Goal: Task Accomplishment & Management: Use online tool/utility

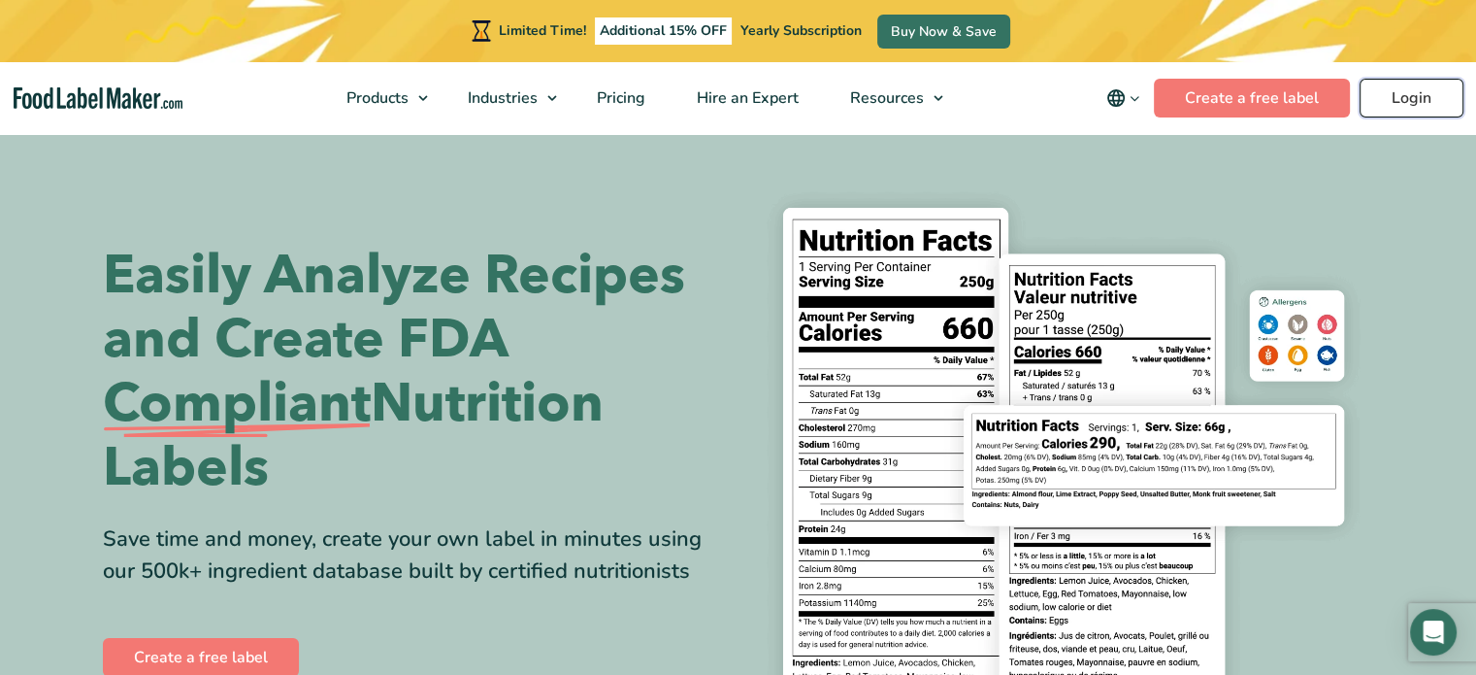
click at [1424, 98] on link "Login" at bounding box center [1412, 98] width 104 height 39
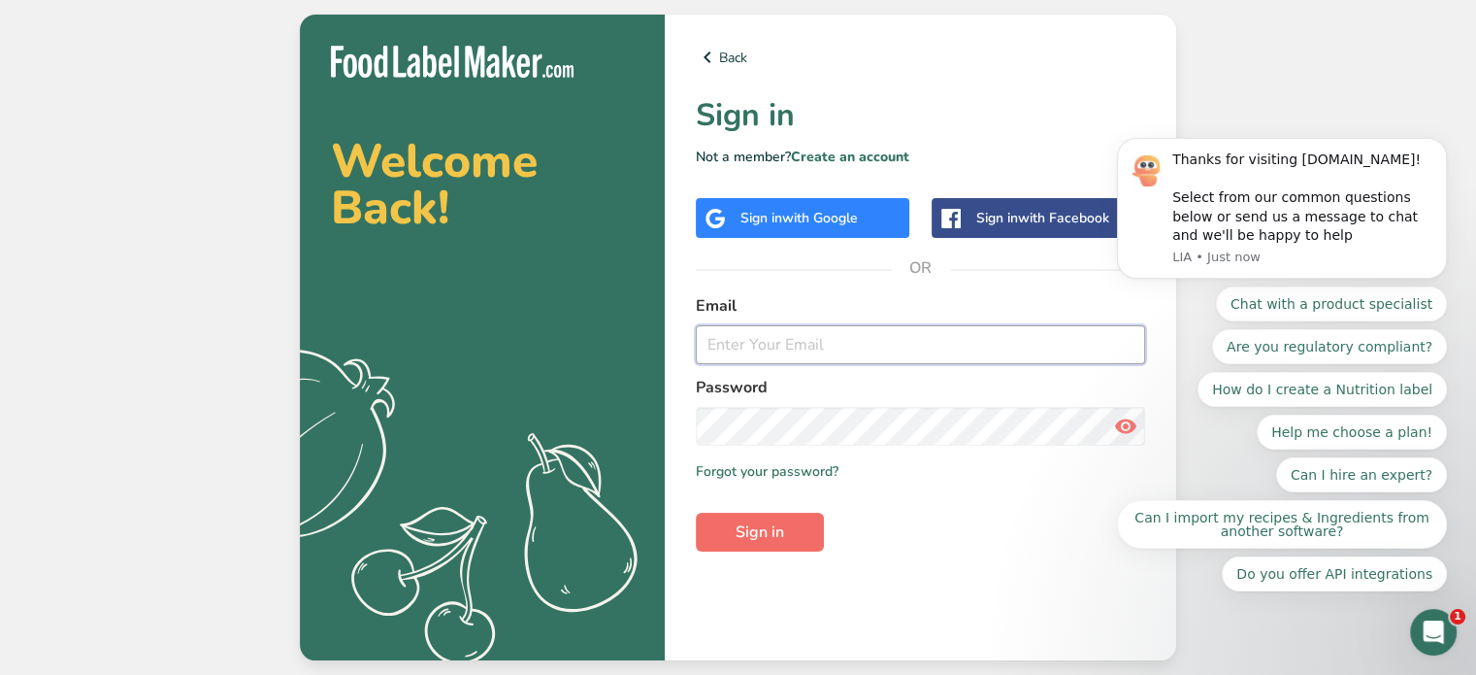
type input "carolkithealthy@gmail.com"
click at [767, 528] on span "Sign in" at bounding box center [760, 531] width 49 height 23
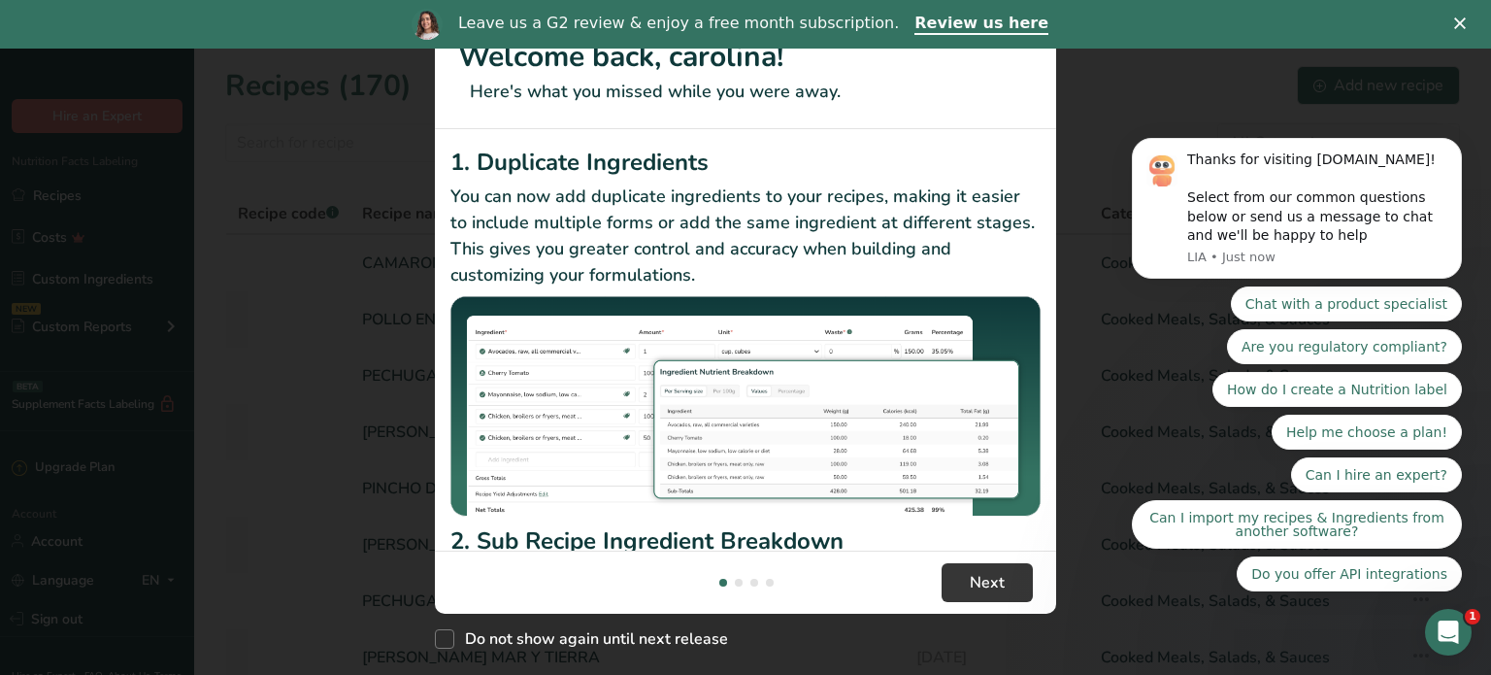
click at [1465, 22] on icon "Close" at bounding box center [1460, 23] width 12 height 12
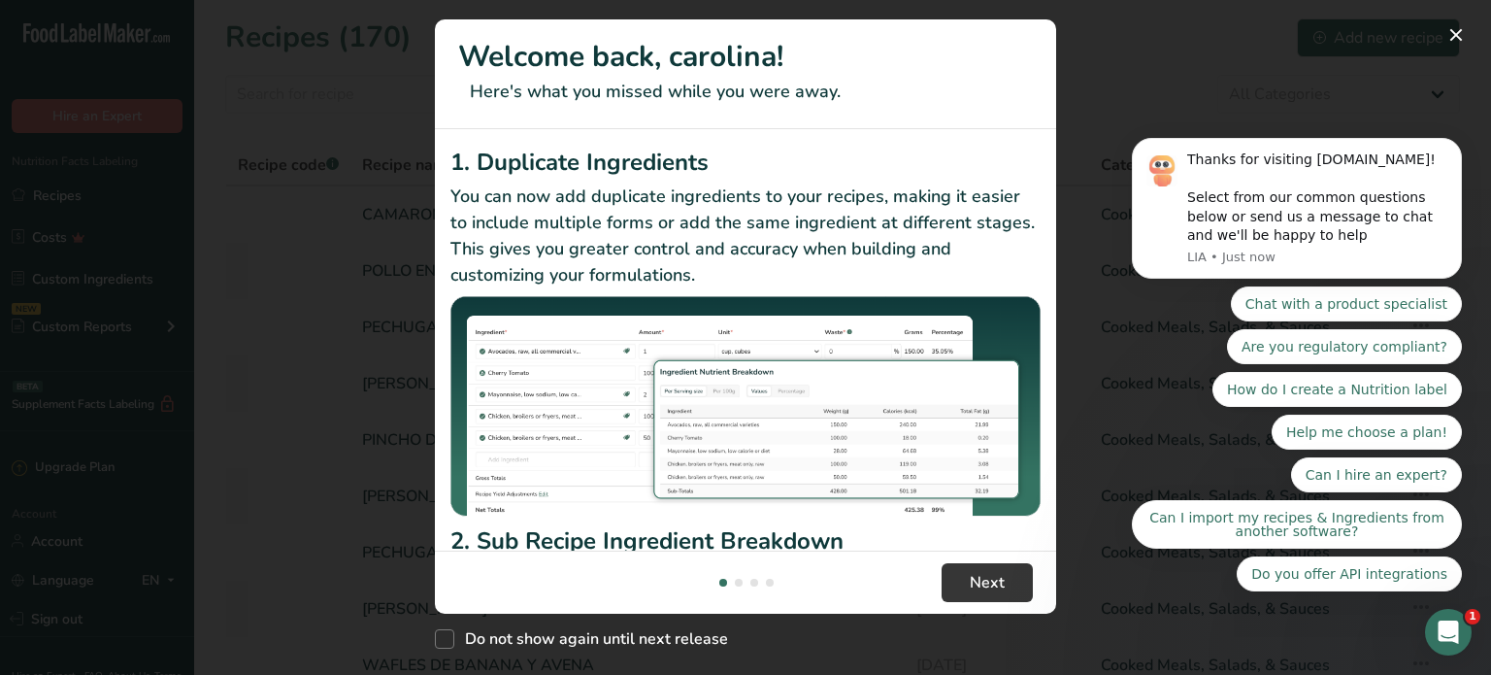
click at [1450, 37] on body "Thanks for visiting FoodLabelMaker.com! Select from our common questions below …" at bounding box center [1296, 258] width 373 height 712
click at [1448, 30] on body "Thanks for visiting FoodLabelMaker.com! Select from our common questions below …" at bounding box center [1296, 258] width 373 height 712
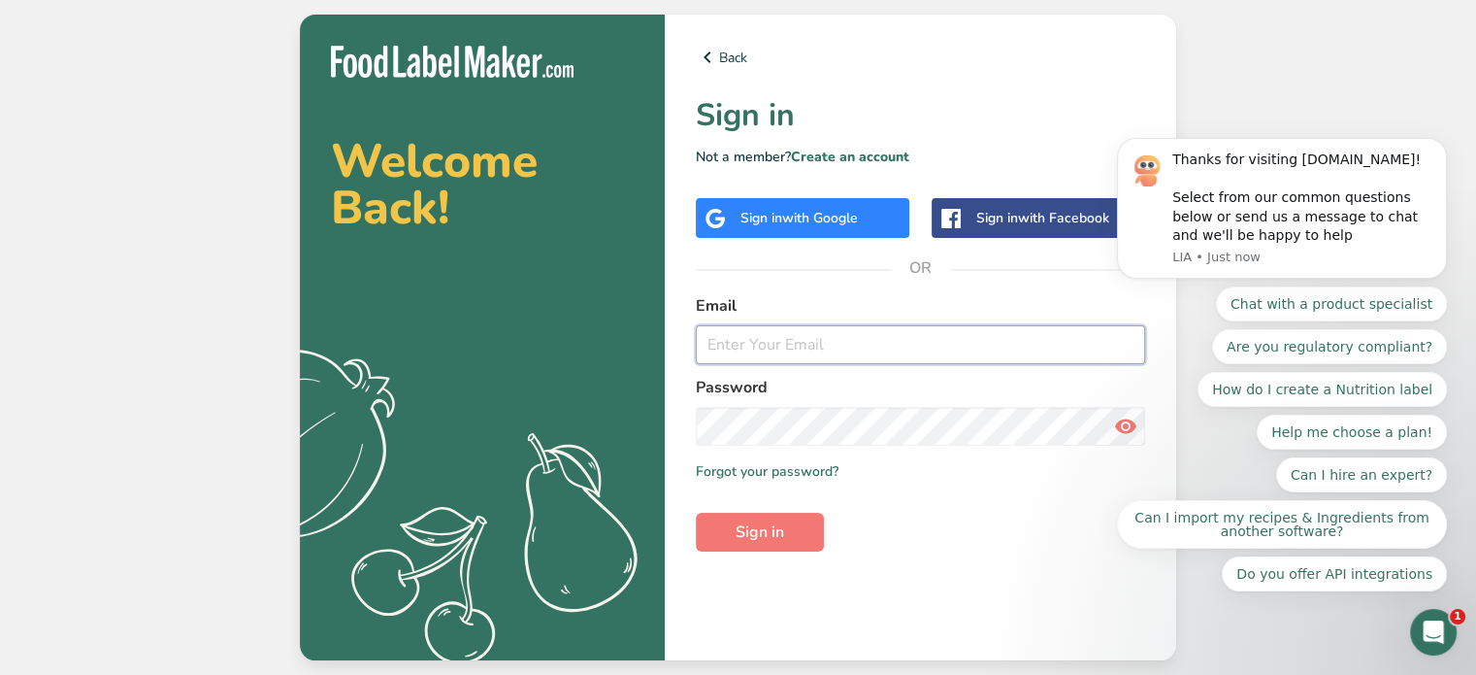
type input "carolkithealthy@gmail.com"
click at [780, 533] on span "Sign in" at bounding box center [760, 531] width 49 height 23
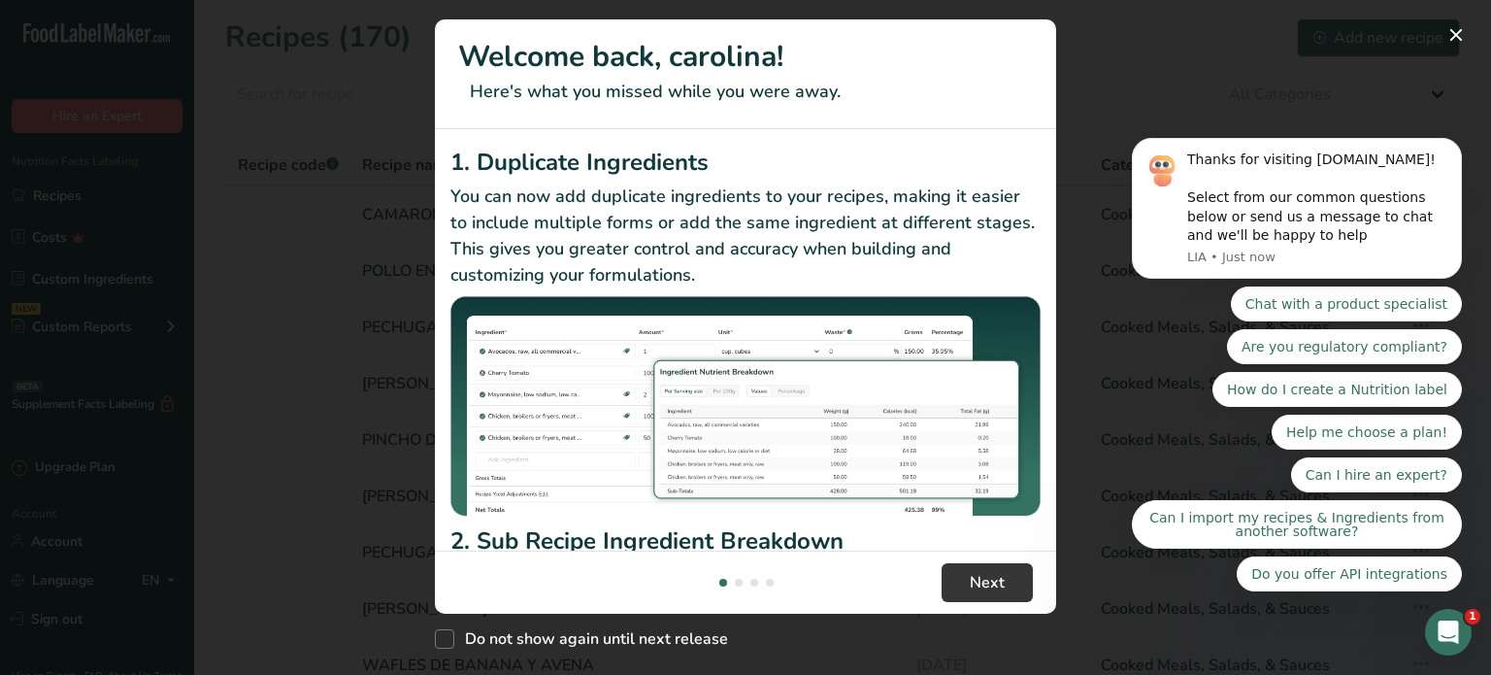
click at [1441, 38] on body "Thanks for visiting FoodLabelMaker.com! Select from our common questions below …" at bounding box center [1296, 258] width 373 height 712
click at [977, 580] on span "Next" at bounding box center [987, 582] width 35 height 23
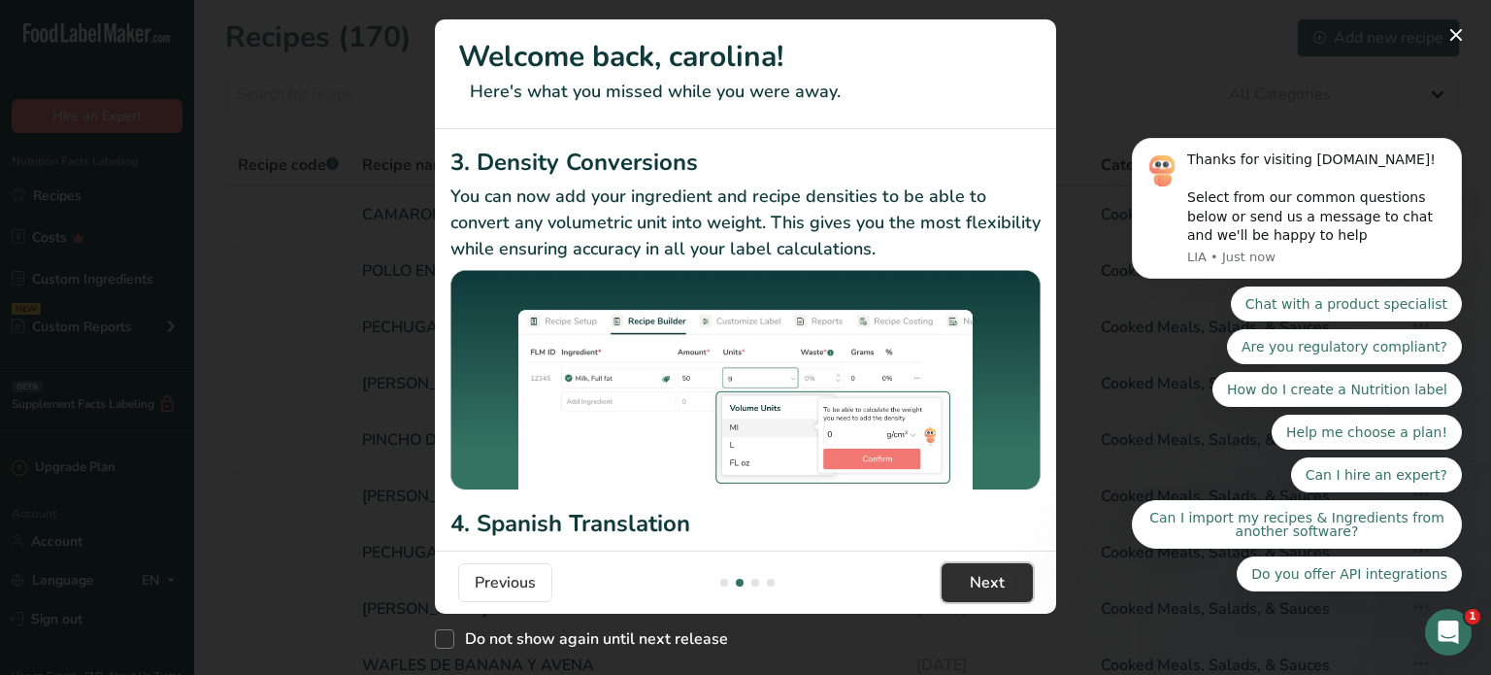
click at [977, 580] on span "Next" at bounding box center [987, 582] width 35 height 23
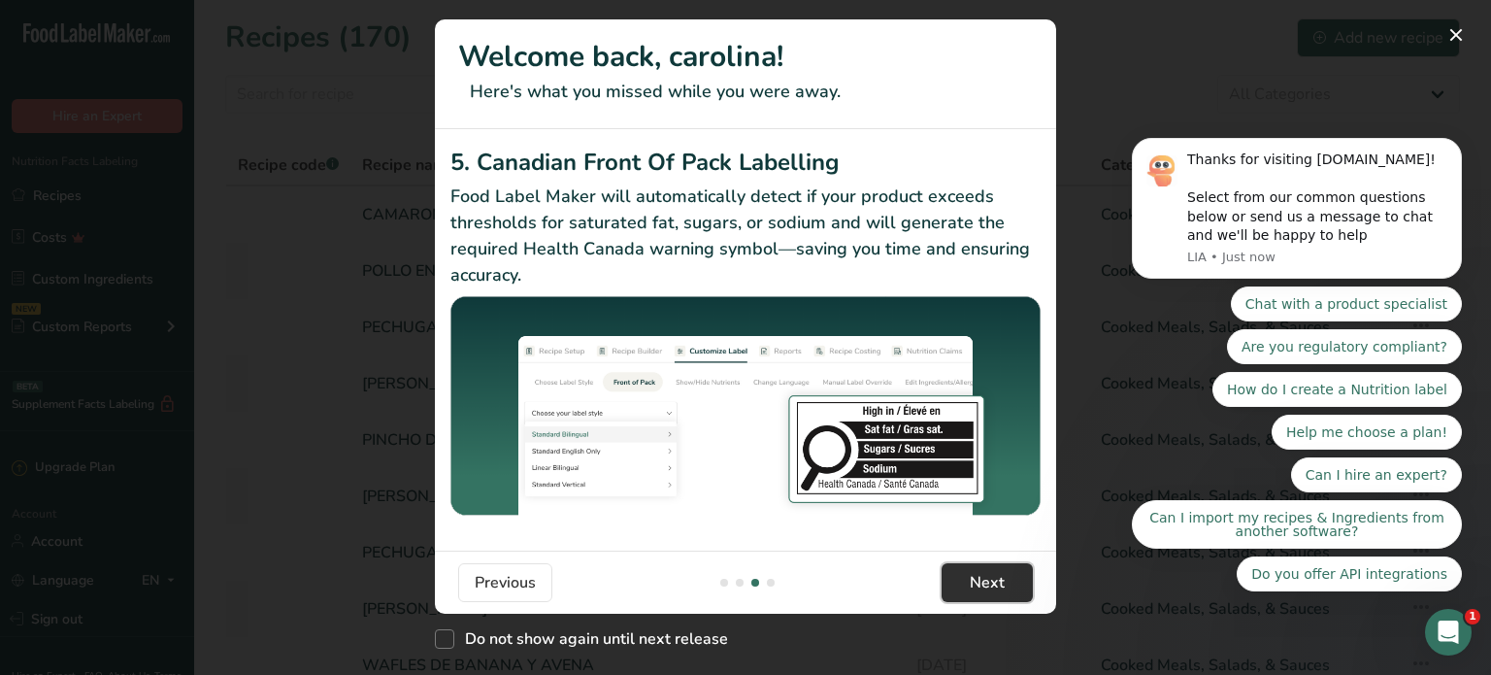
click at [977, 580] on span "Next" at bounding box center [987, 582] width 35 height 23
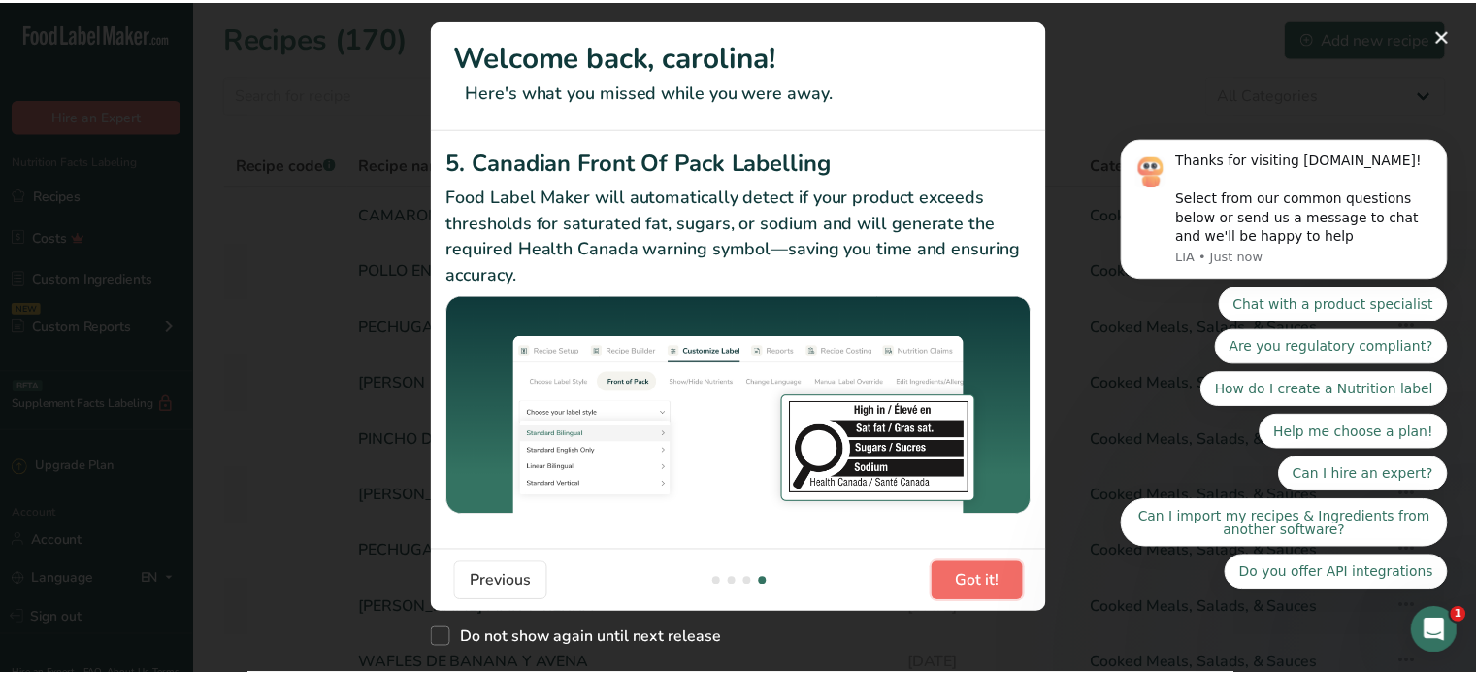
scroll to position [0, 1864]
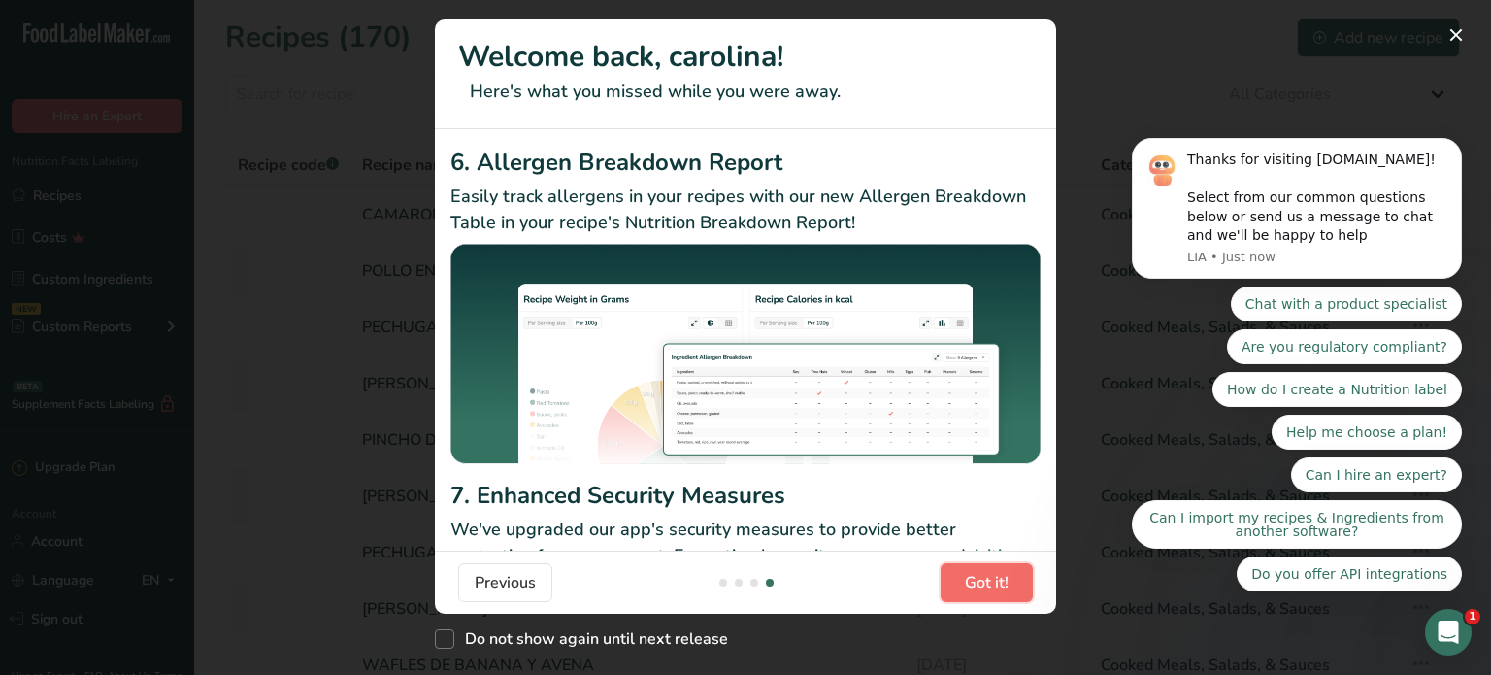
click at [977, 580] on span "Got it!" at bounding box center [987, 582] width 44 height 23
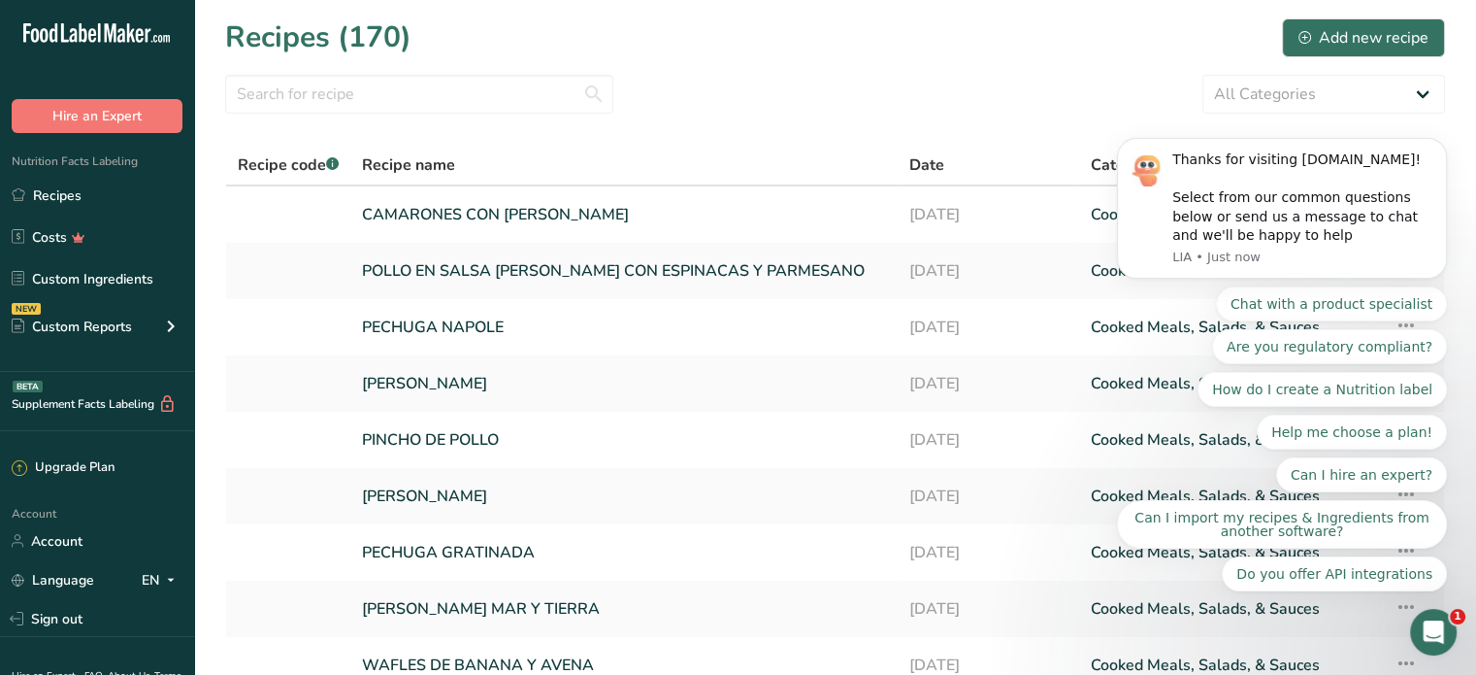
click at [1350, 35] on body "Thanks for visiting FoodLabelMaker.com! Select from our common questions below …" at bounding box center [1282, 258] width 373 height 712
click at [1365, 26] on body "Thanks for visiting FoodLabelMaker.com! Select from our common questions below …" at bounding box center [1282, 258] width 373 height 712
click at [68, 200] on link "Recipes" at bounding box center [97, 195] width 194 height 37
click at [634, 84] on div "All Categories Baked Goods Beverages Confectionery Cooked Meals, Salads, & Sauc…" at bounding box center [835, 94] width 1220 height 39
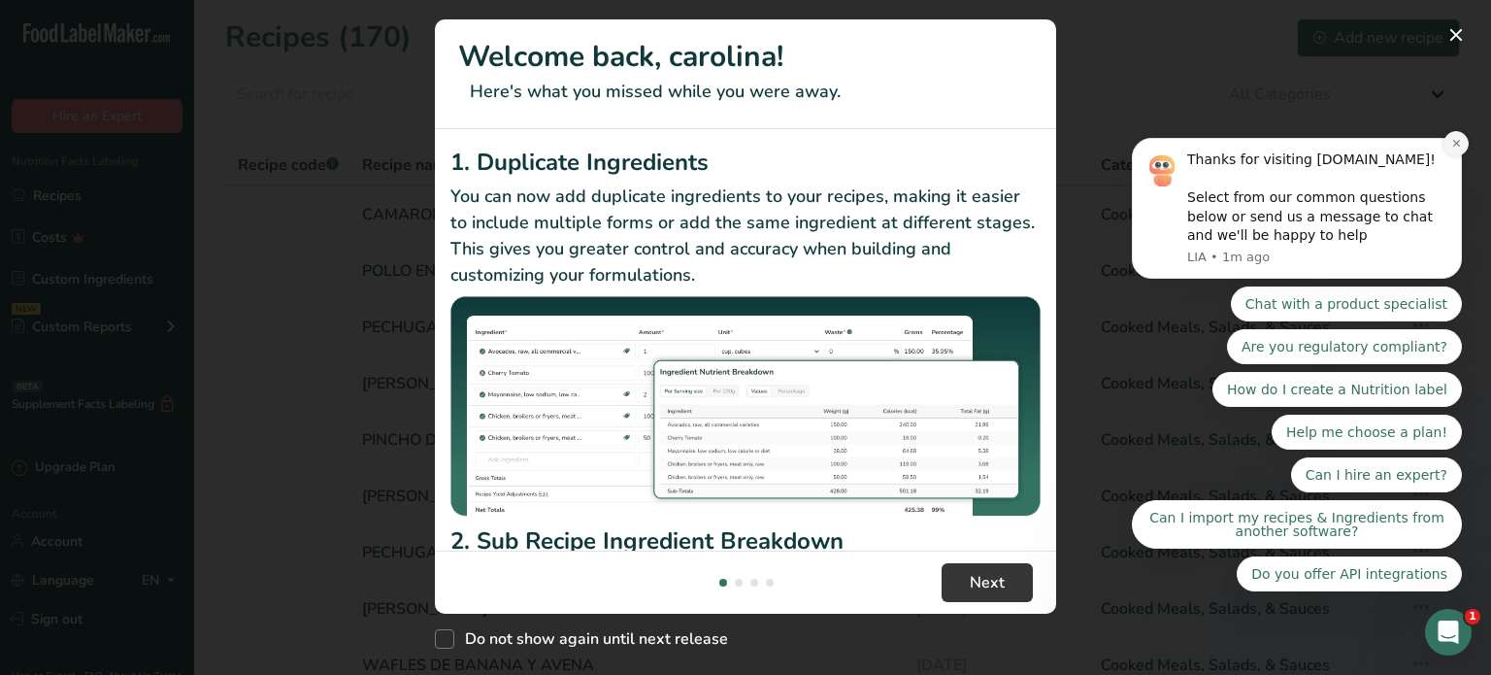
click at [1458, 156] on button "Dismiss notification" at bounding box center [1455, 143] width 25 height 25
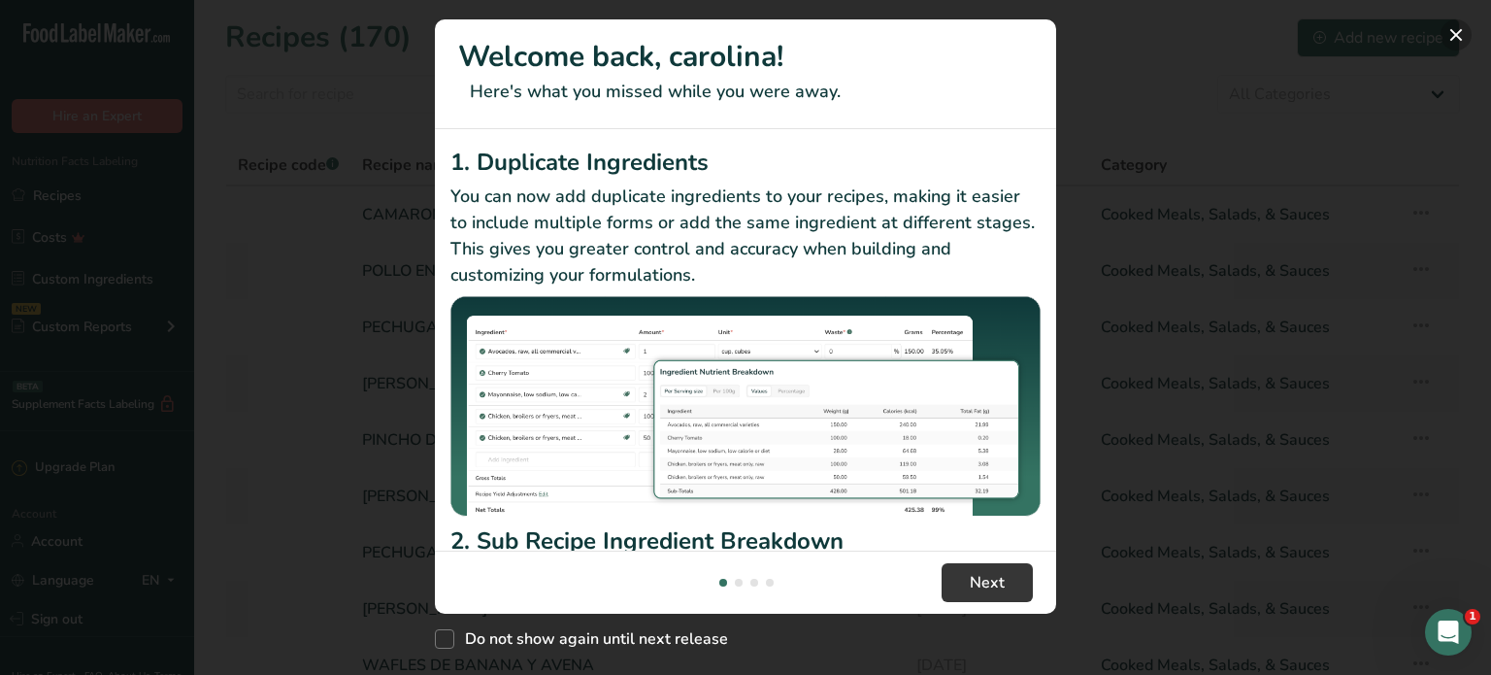
click at [1459, 31] on button "New Features" at bounding box center [1456, 34] width 31 height 31
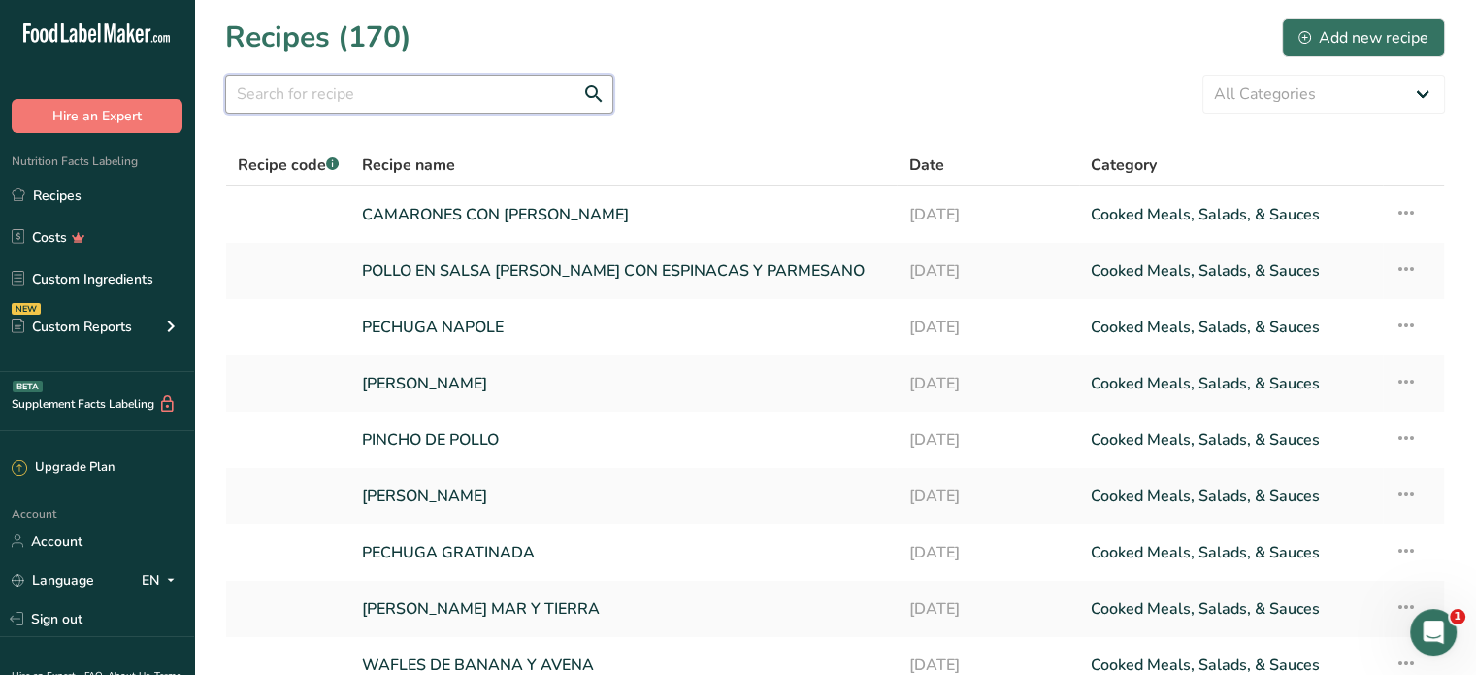
click at [422, 100] on input "text" at bounding box center [419, 94] width 388 height 39
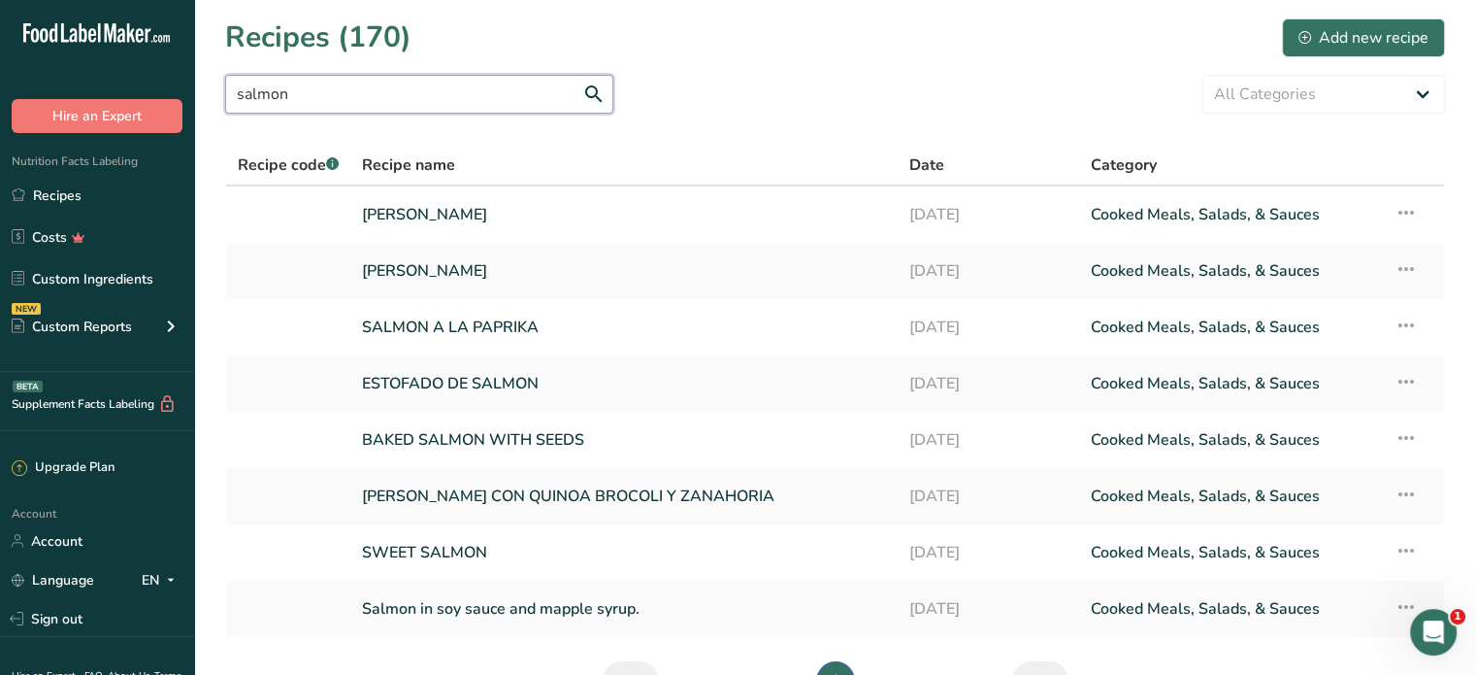
type input "salmon"
click at [466, 215] on link "[PERSON_NAME]" at bounding box center [623, 214] width 523 height 41
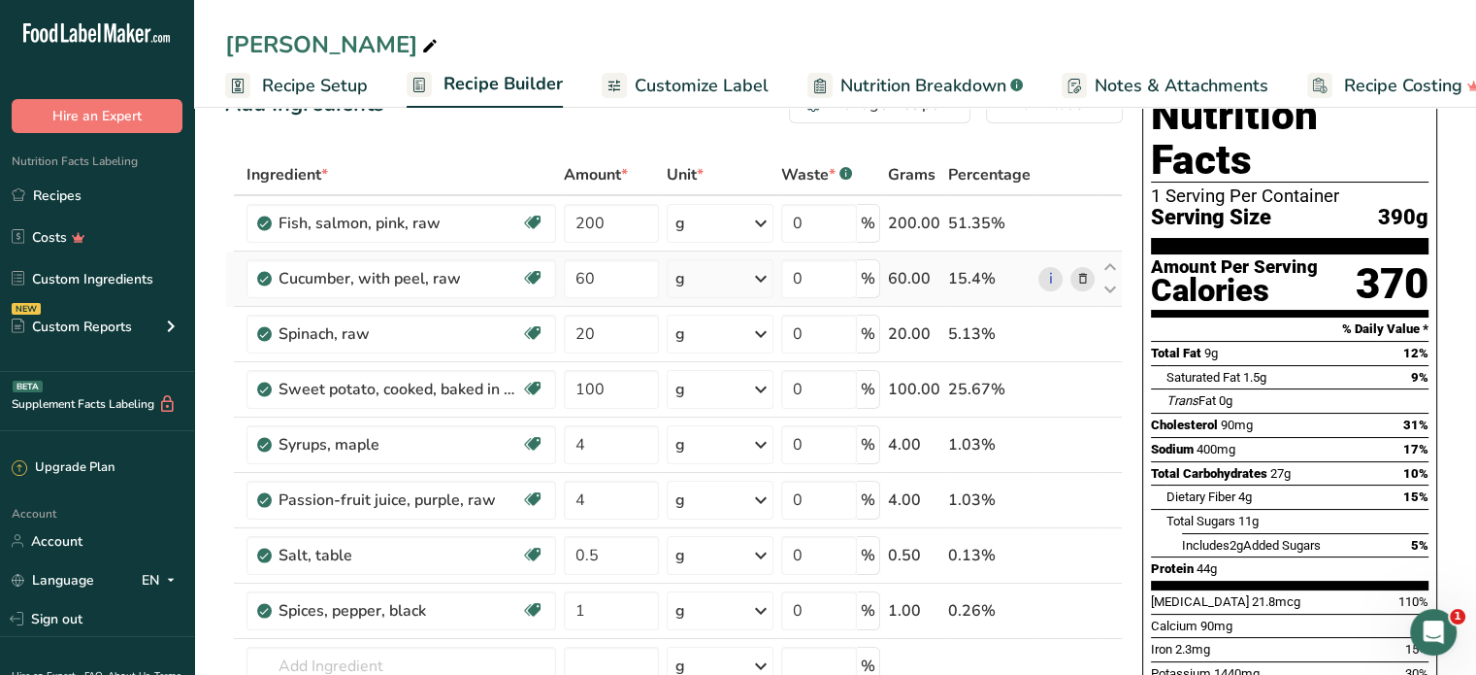
scroll to position [97, 0]
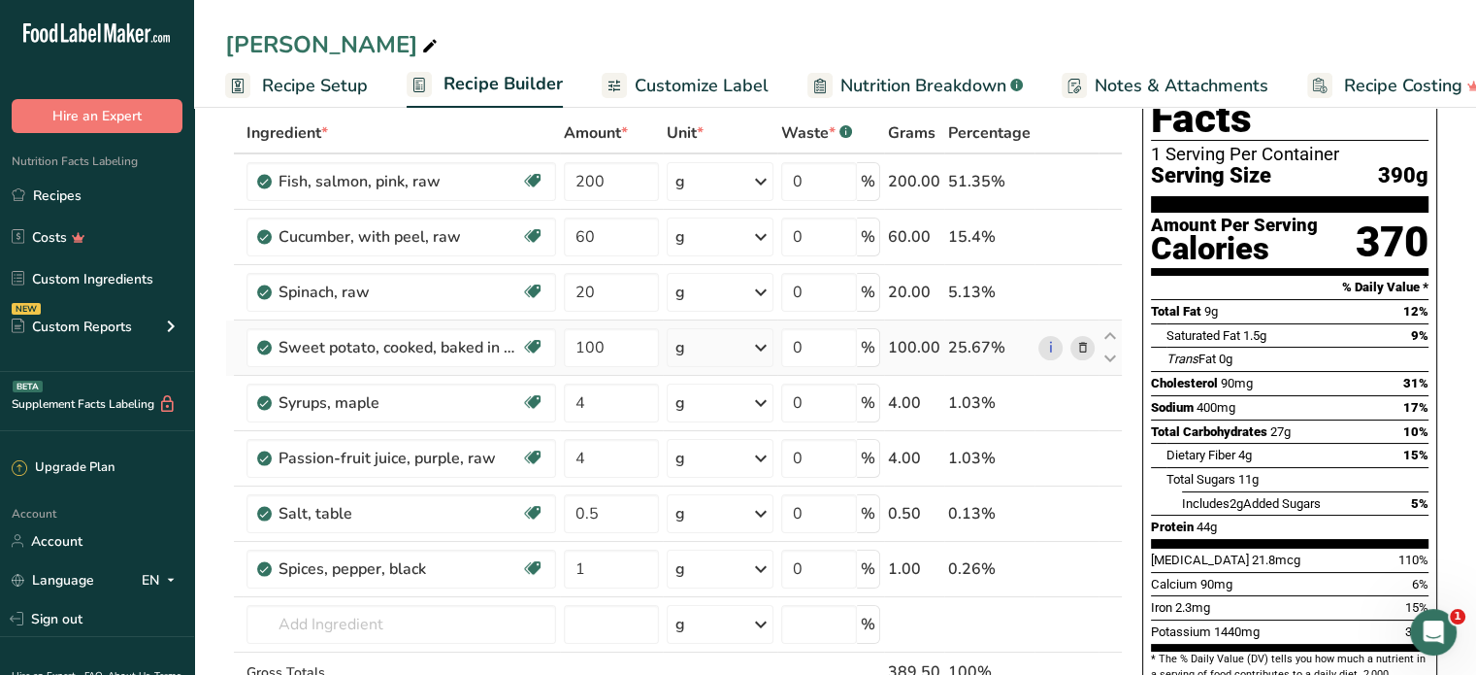
click at [1079, 351] on icon at bounding box center [1083, 348] width 14 height 20
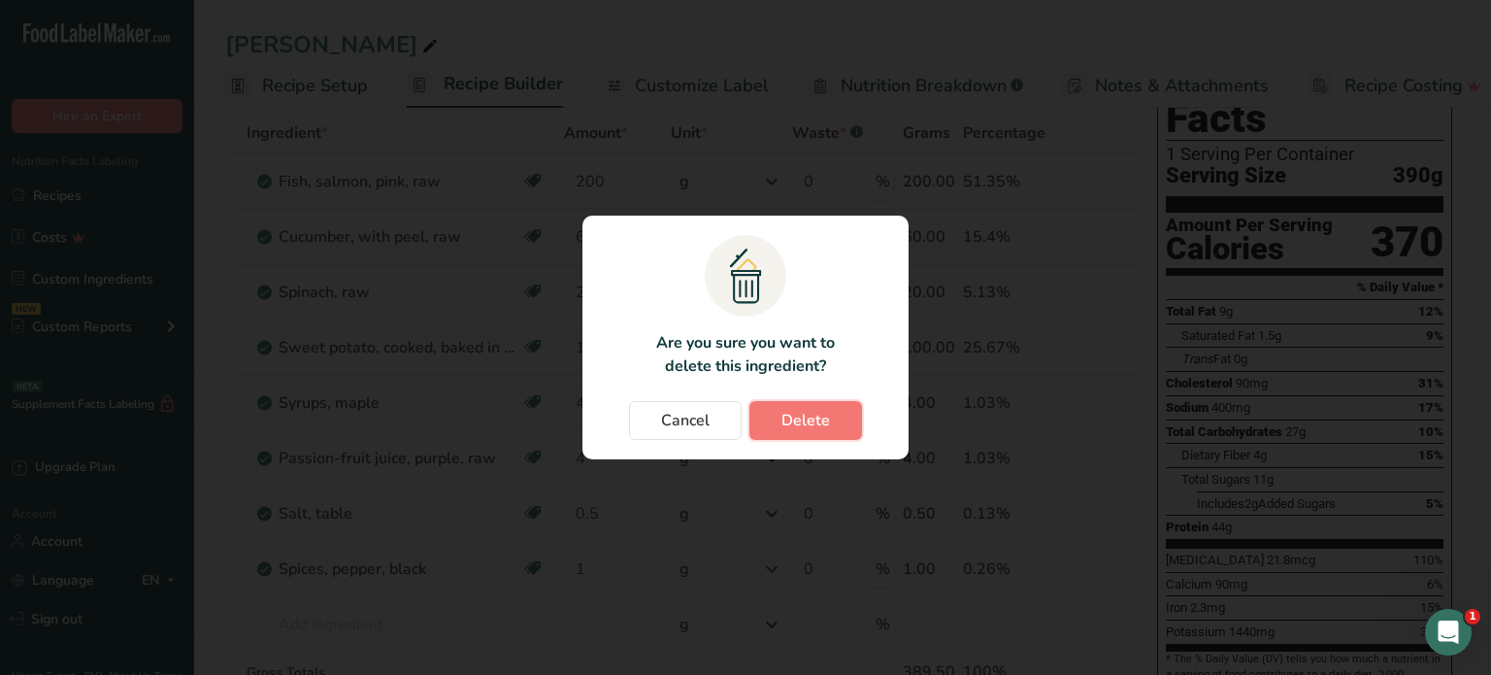
click at [828, 422] on button "Delete" at bounding box center [805, 420] width 113 height 39
type input "4"
type input "0.5"
type input "1"
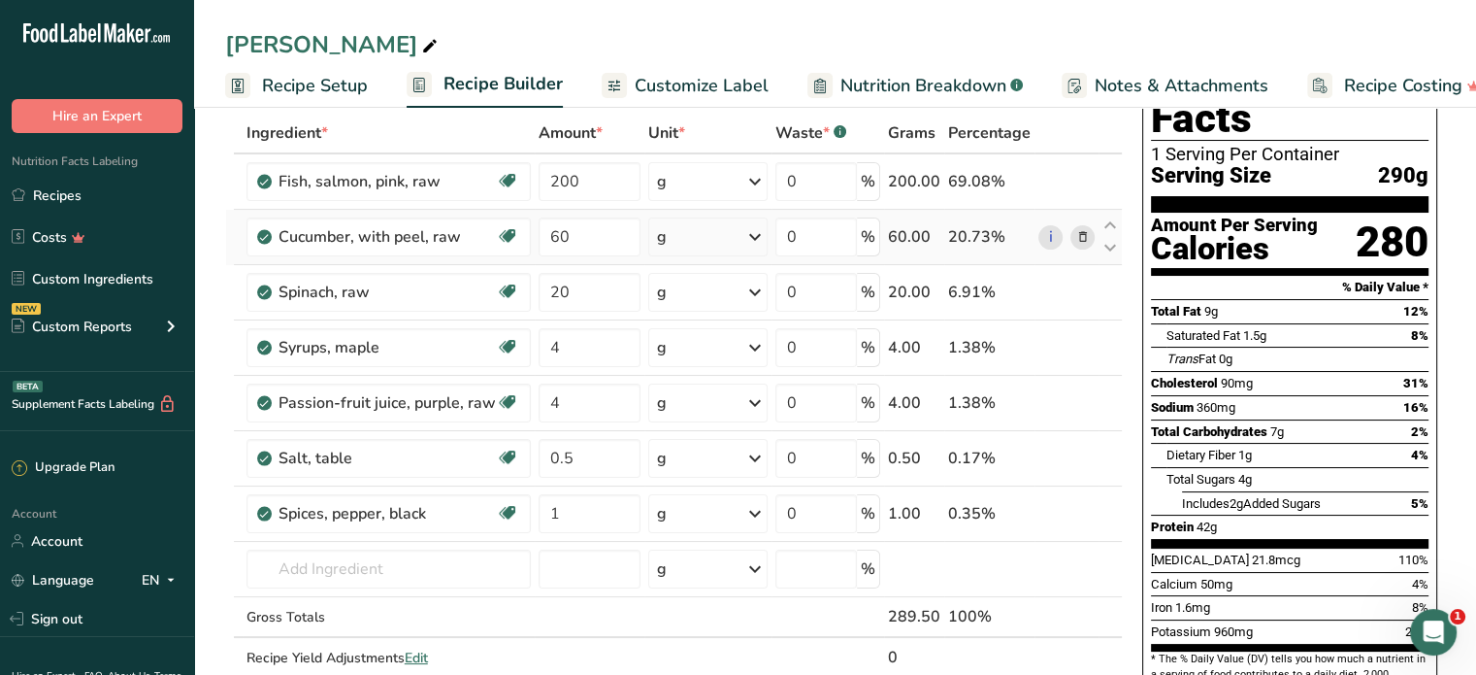
click at [1084, 232] on icon at bounding box center [1083, 237] width 14 height 20
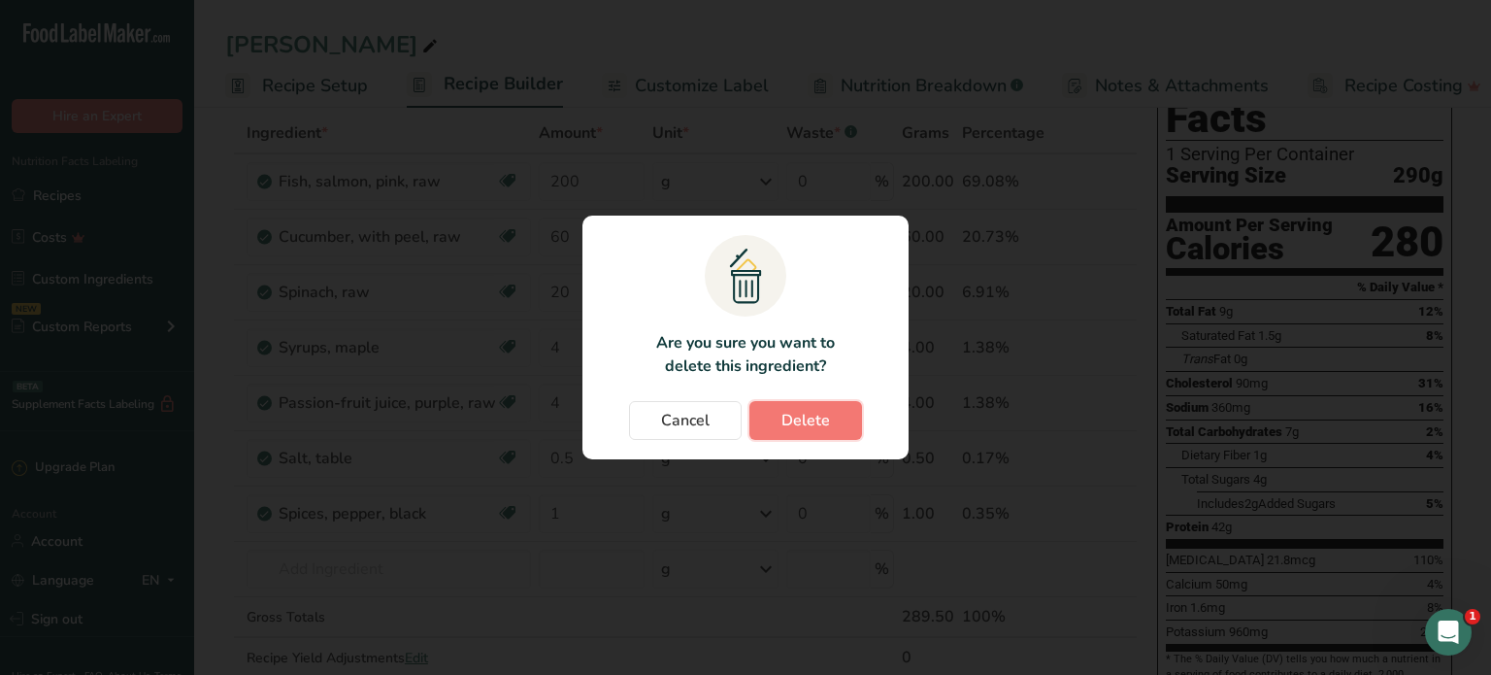
click at [811, 414] on span "Delete" at bounding box center [805, 420] width 49 height 23
type input "20"
type input "4"
type input "0.5"
type input "1"
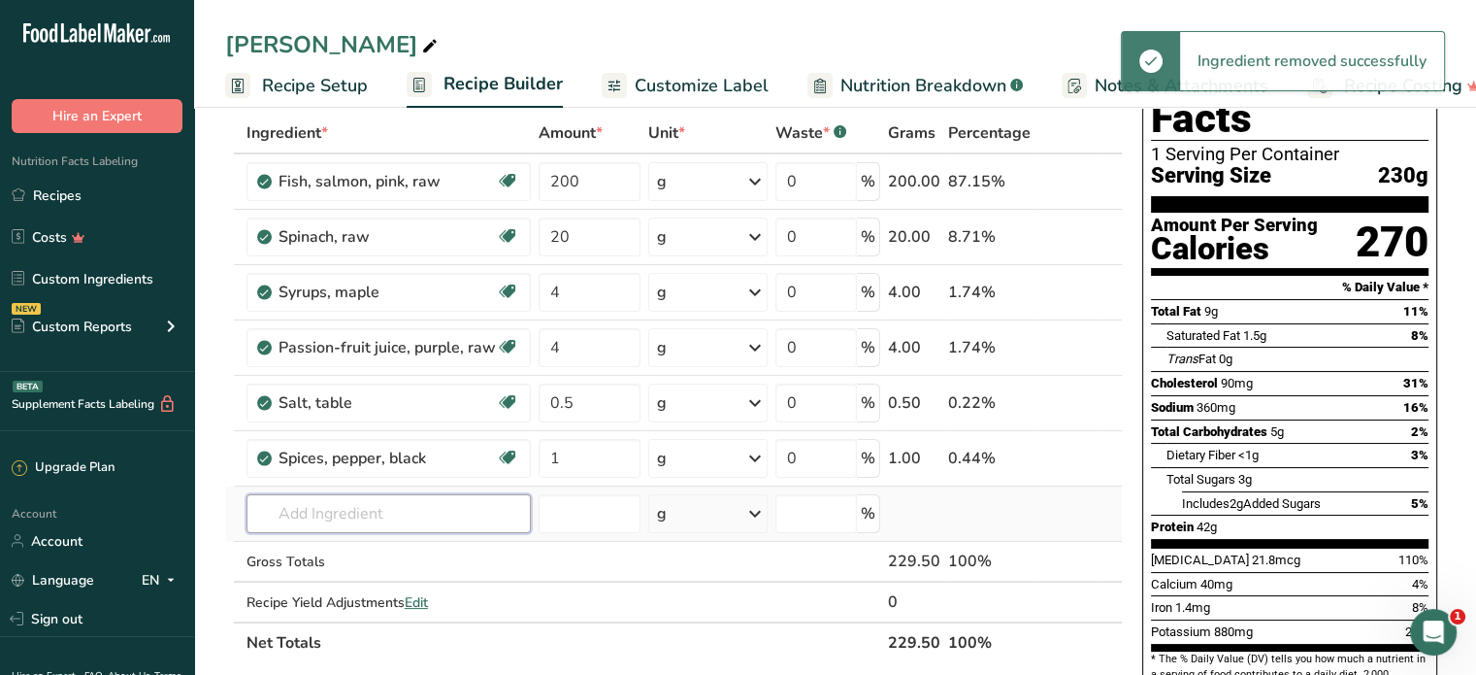
click at [311, 515] on input "text" at bounding box center [389, 513] width 284 height 39
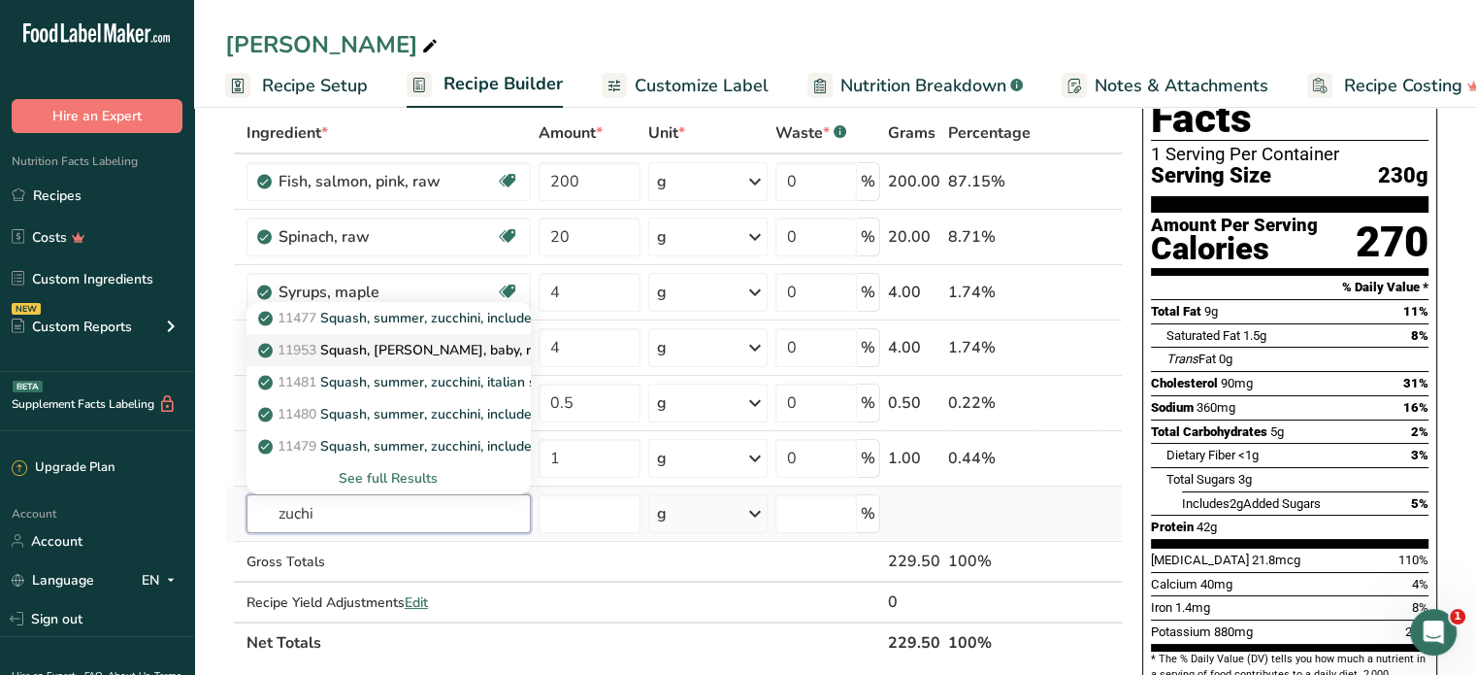
type input "zuchi"
click at [365, 348] on p "11953 [PERSON_NAME], [PERSON_NAME], baby, raw" at bounding box center [406, 350] width 288 height 20
type input "Squash, [PERSON_NAME], baby, raw"
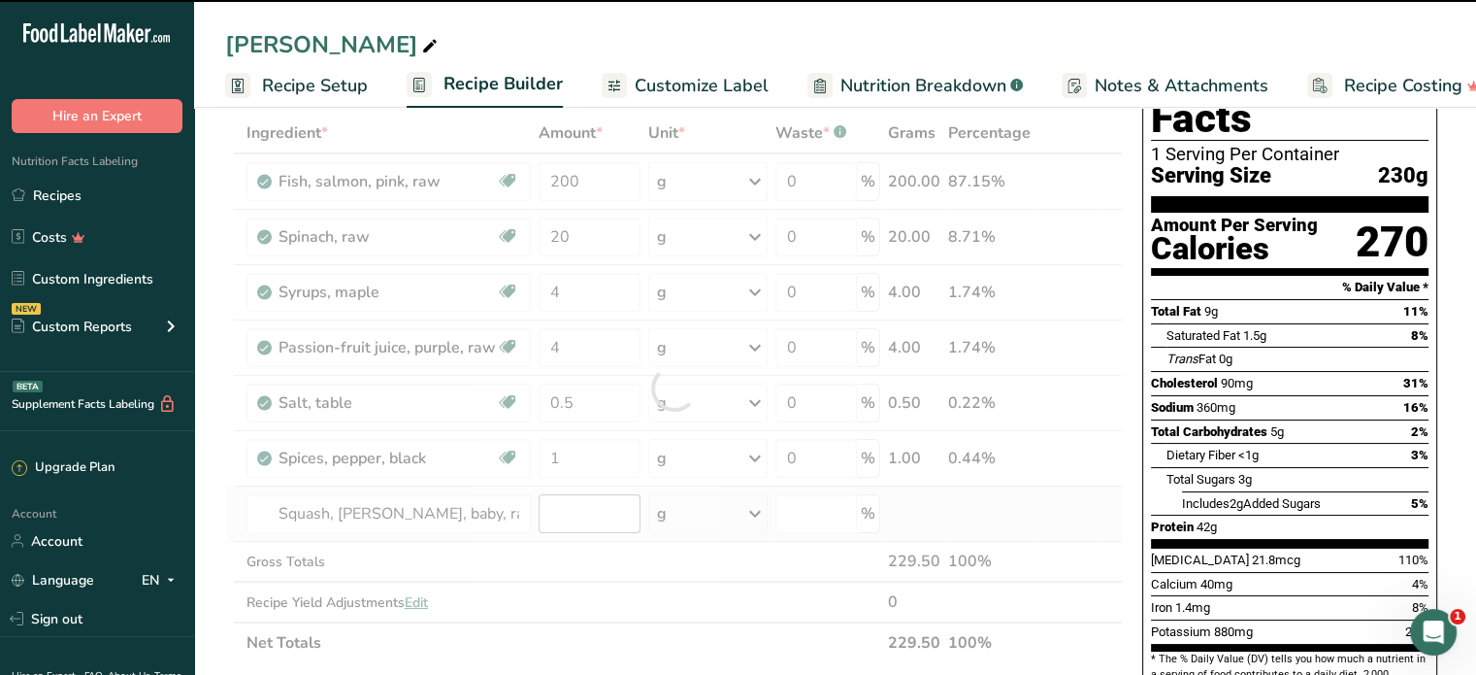
type input "0"
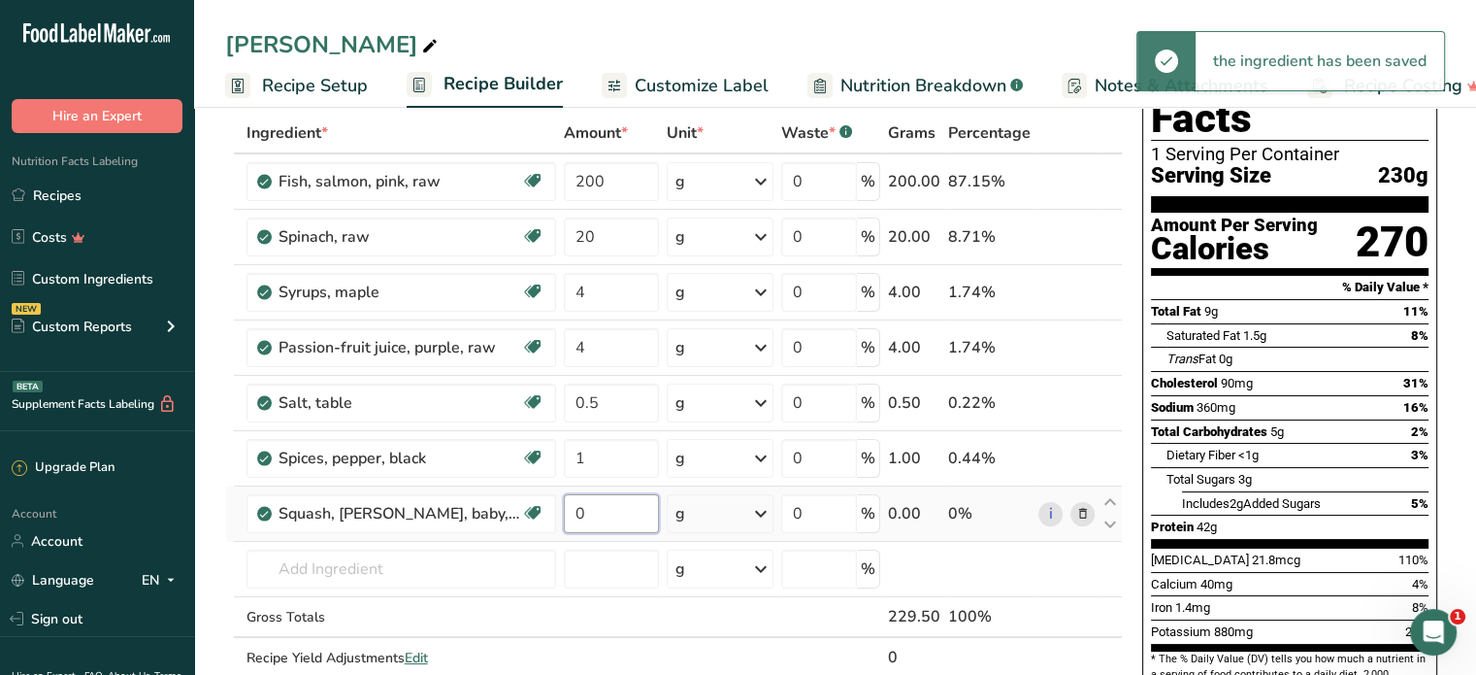
click at [564, 513] on input "0" at bounding box center [611, 513] width 95 height 39
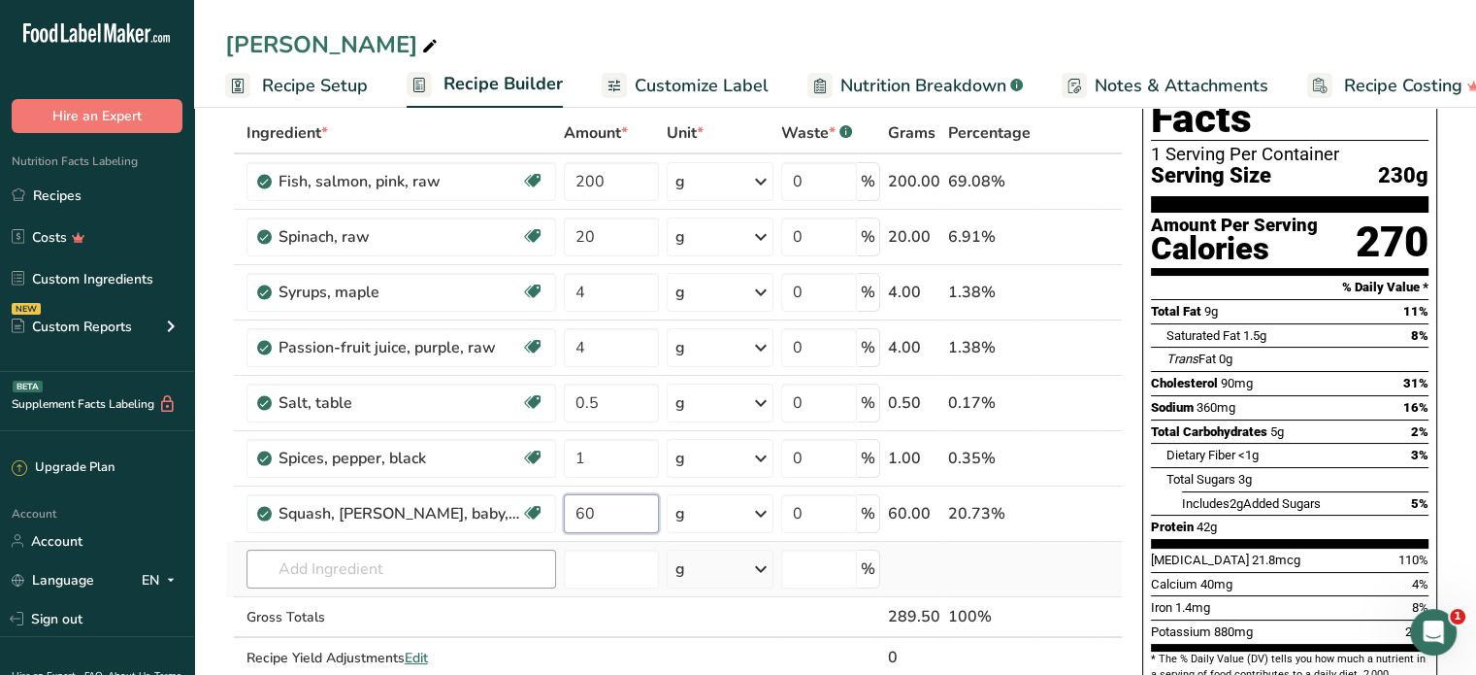
type input "60"
click at [342, 565] on div "Ingredient * Amount * Unit * Waste * .a-a{fill:#347362;}.b-a{fill:#fff;} Grams …" at bounding box center [674, 416] width 898 height 606
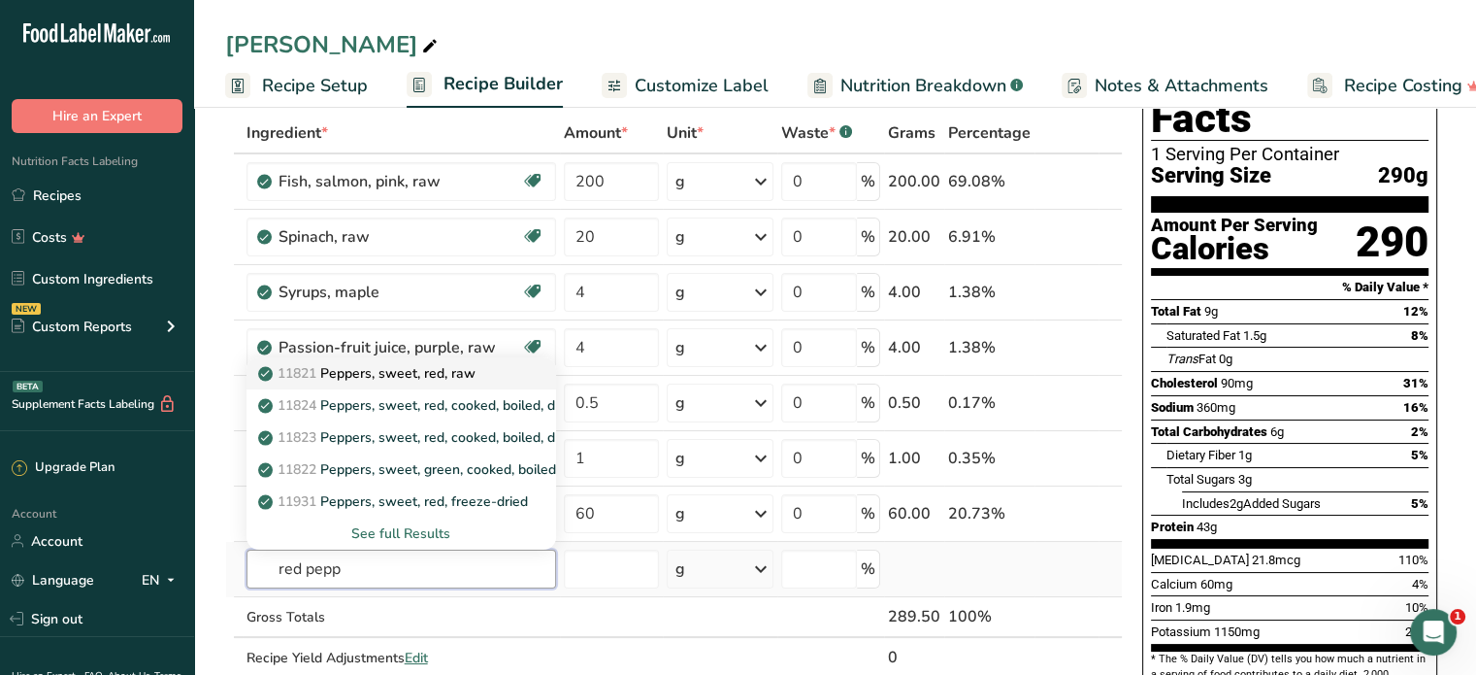
type input "red pepp"
click at [412, 366] on p "11821 Peppers, sweet, red, raw" at bounding box center [369, 373] width 214 height 20
type input "Peppers, sweet, red, raw"
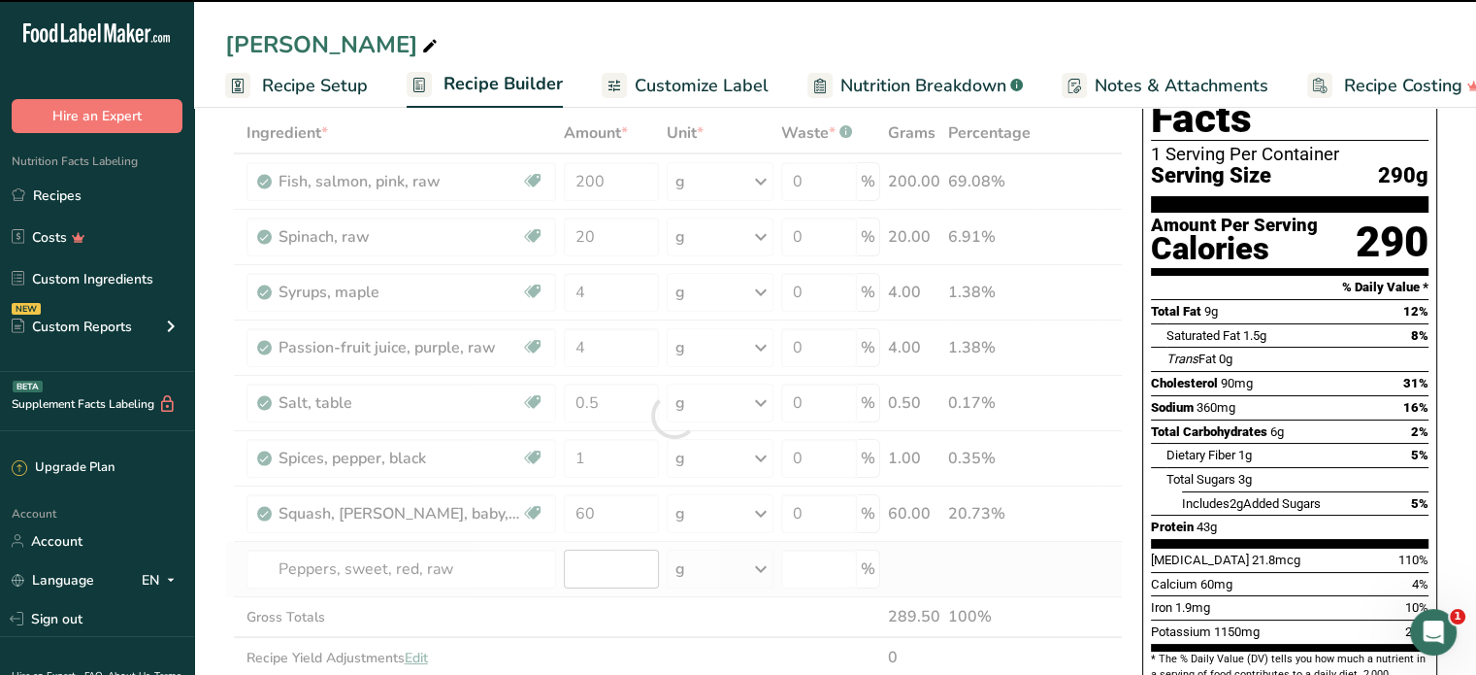
type input "0"
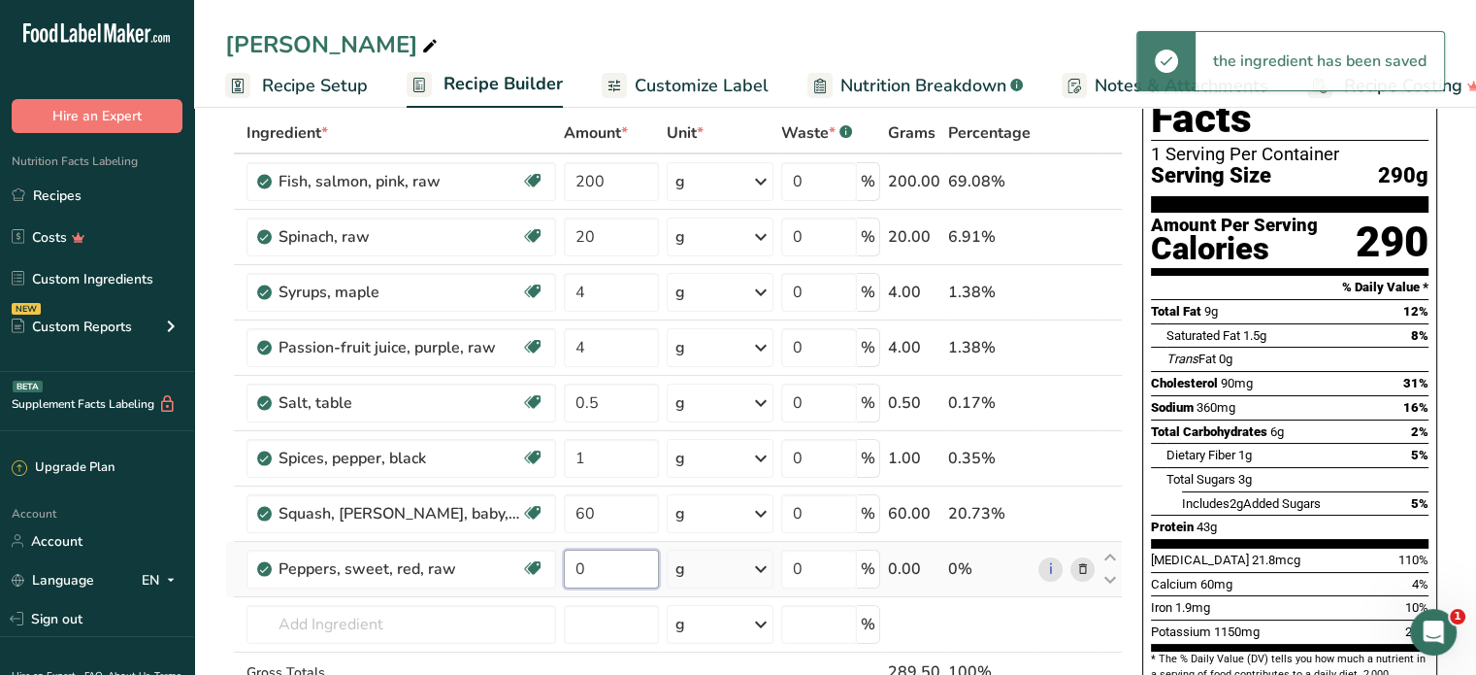
click at [565, 567] on input "0" at bounding box center [611, 568] width 95 height 39
type input "60"
click at [366, 620] on div "Ingredient * Amount * Unit * Waste * .a-a{fill:#347362;}.b-a{fill:#fff;} Grams …" at bounding box center [674, 443] width 898 height 661
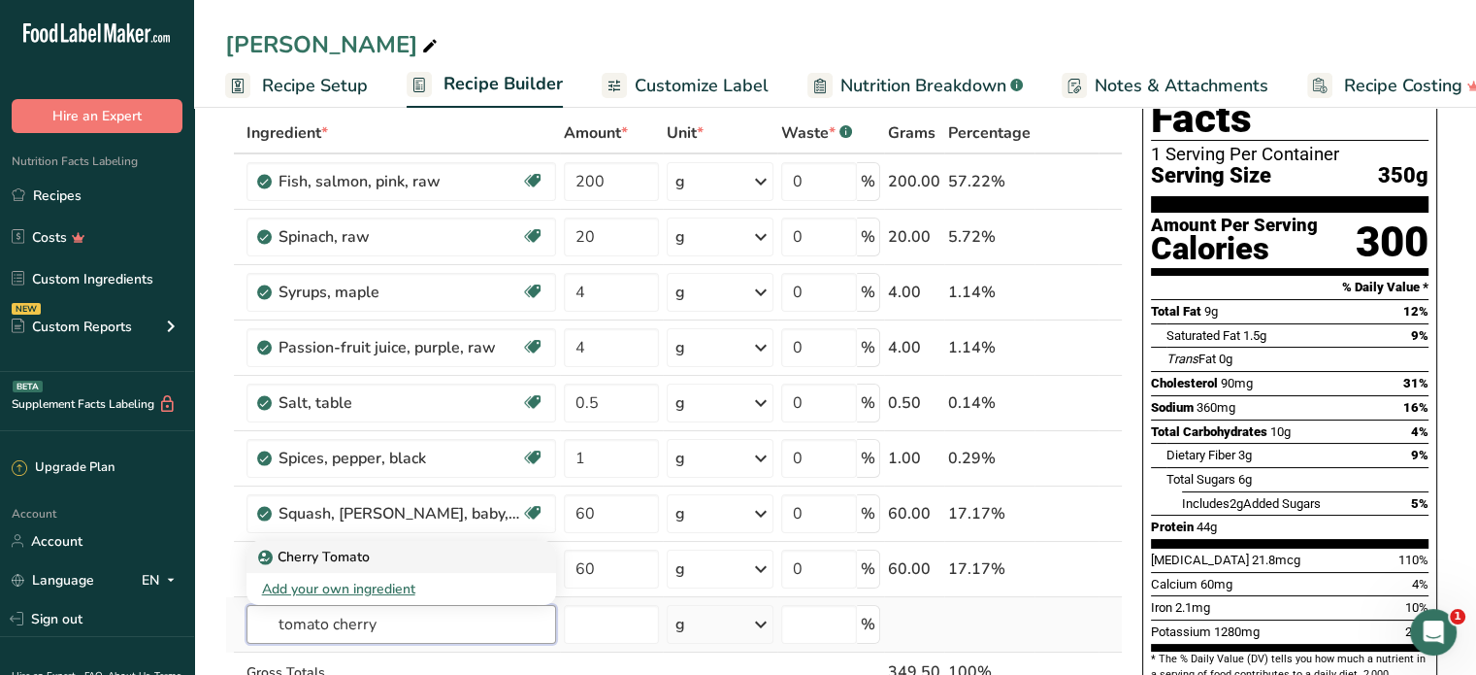
type input "tomato cherry"
click at [330, 553] on p "Cherry Tomato" at bounding box center [316, 556] width 108 height 20
type input "Cherry Tomato"
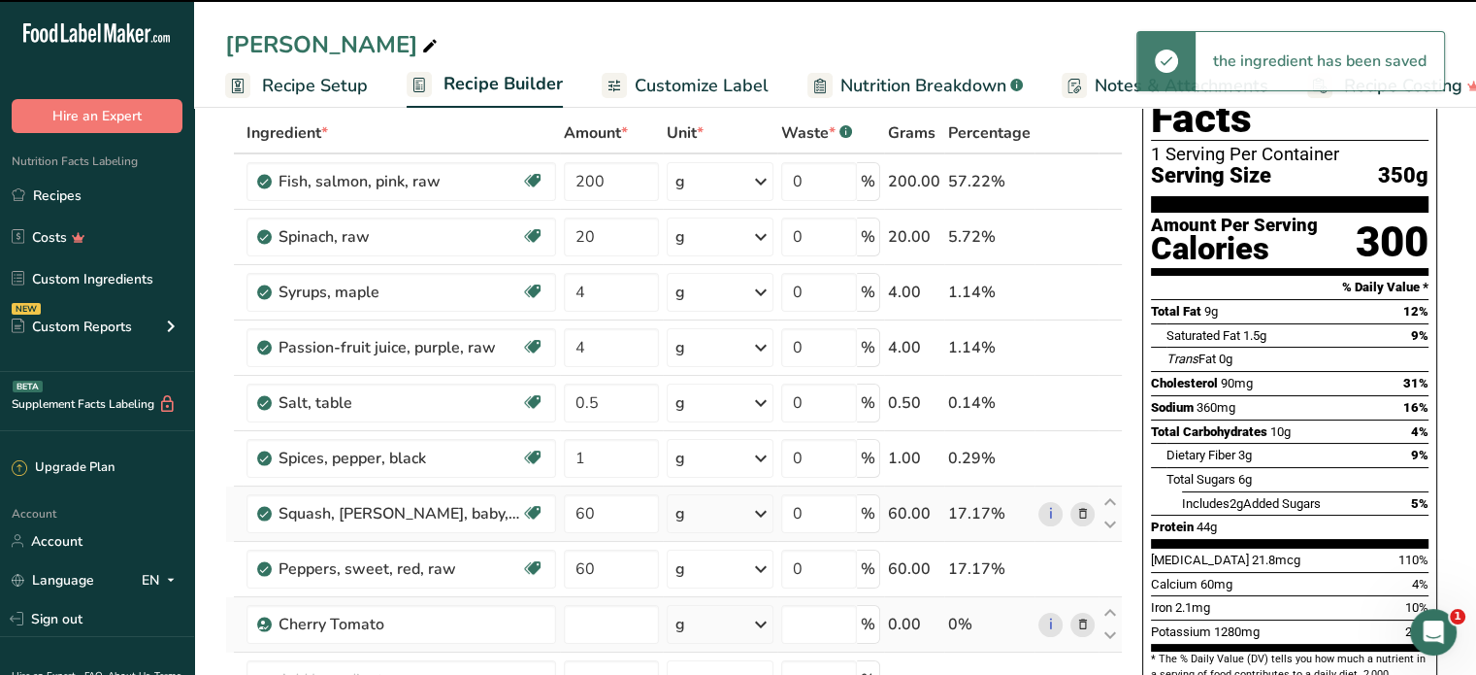
type input "0"
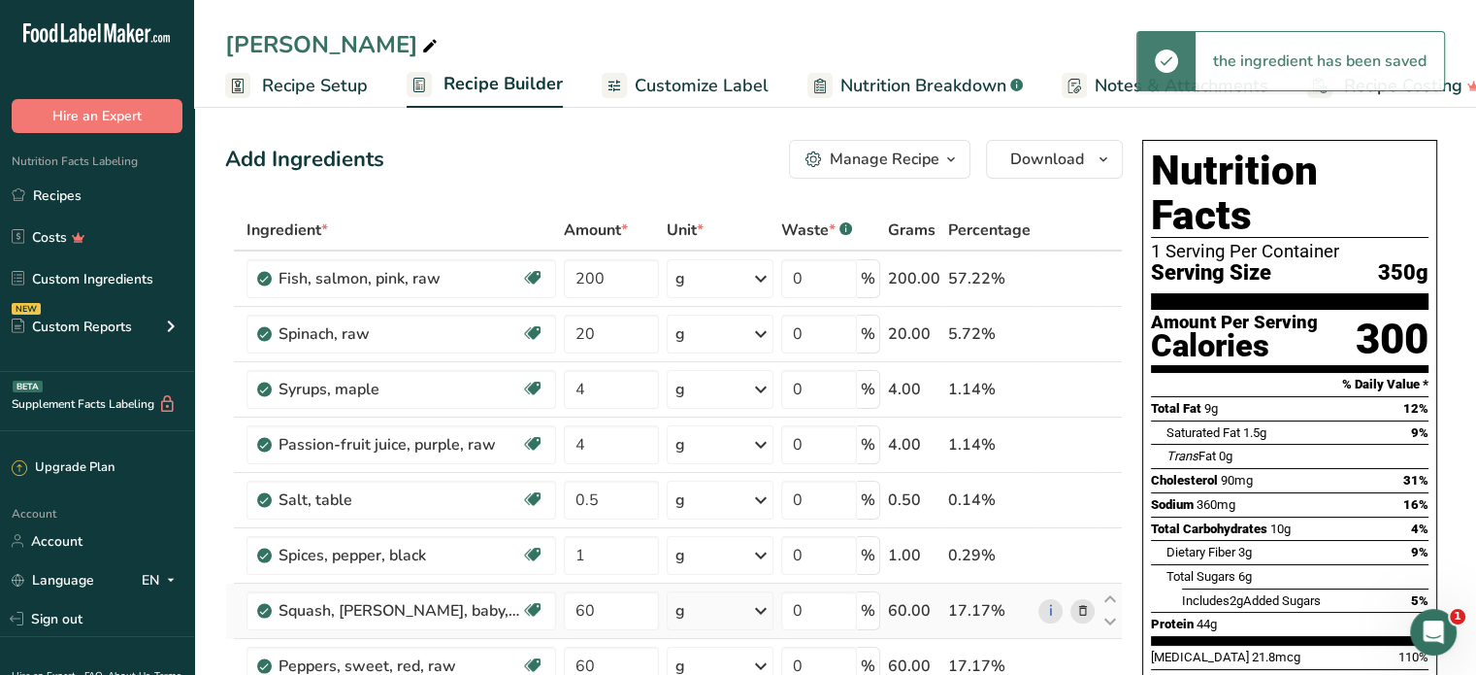
scroll to position [0, 0]
click at [1065, 150] on span "Download" at bounding box center [1047, 159] width 74 height 23
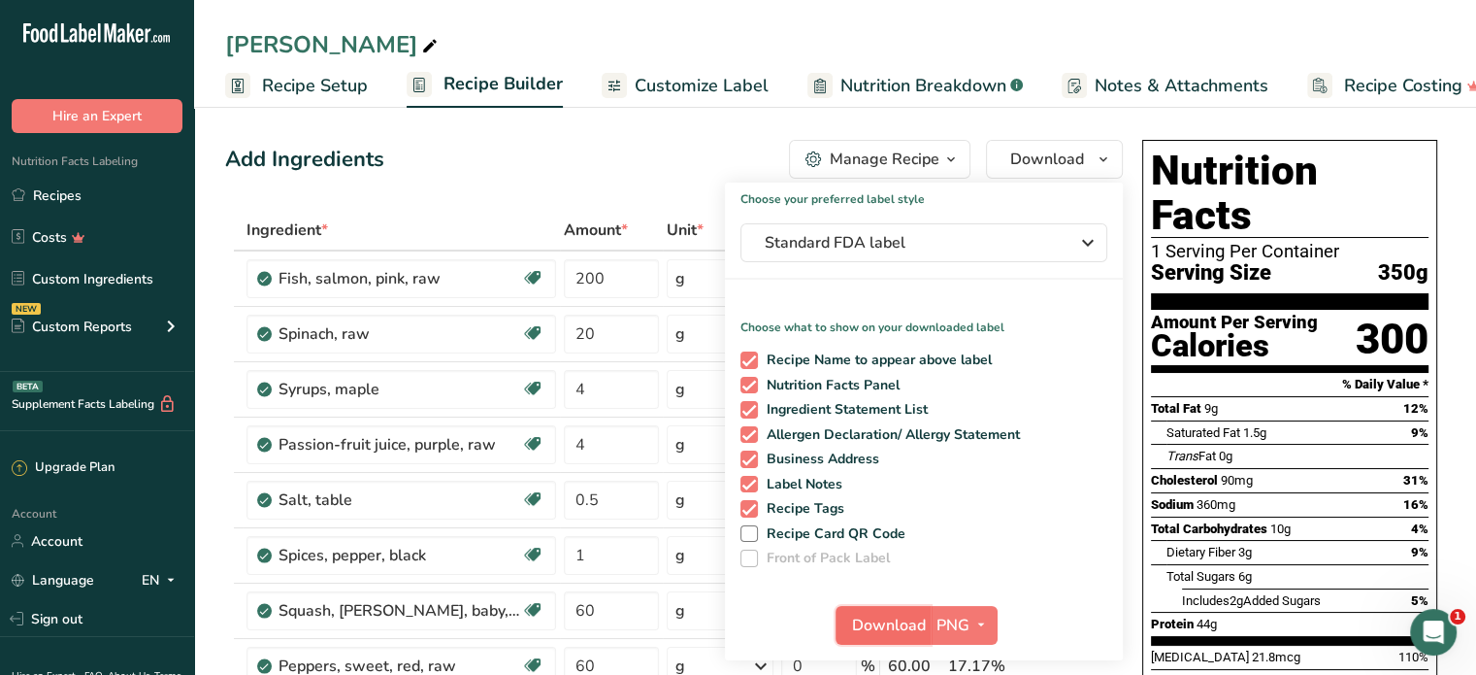
click at [908, 623] on span "Download" at bounding box center [889, 624] width 74 height 23
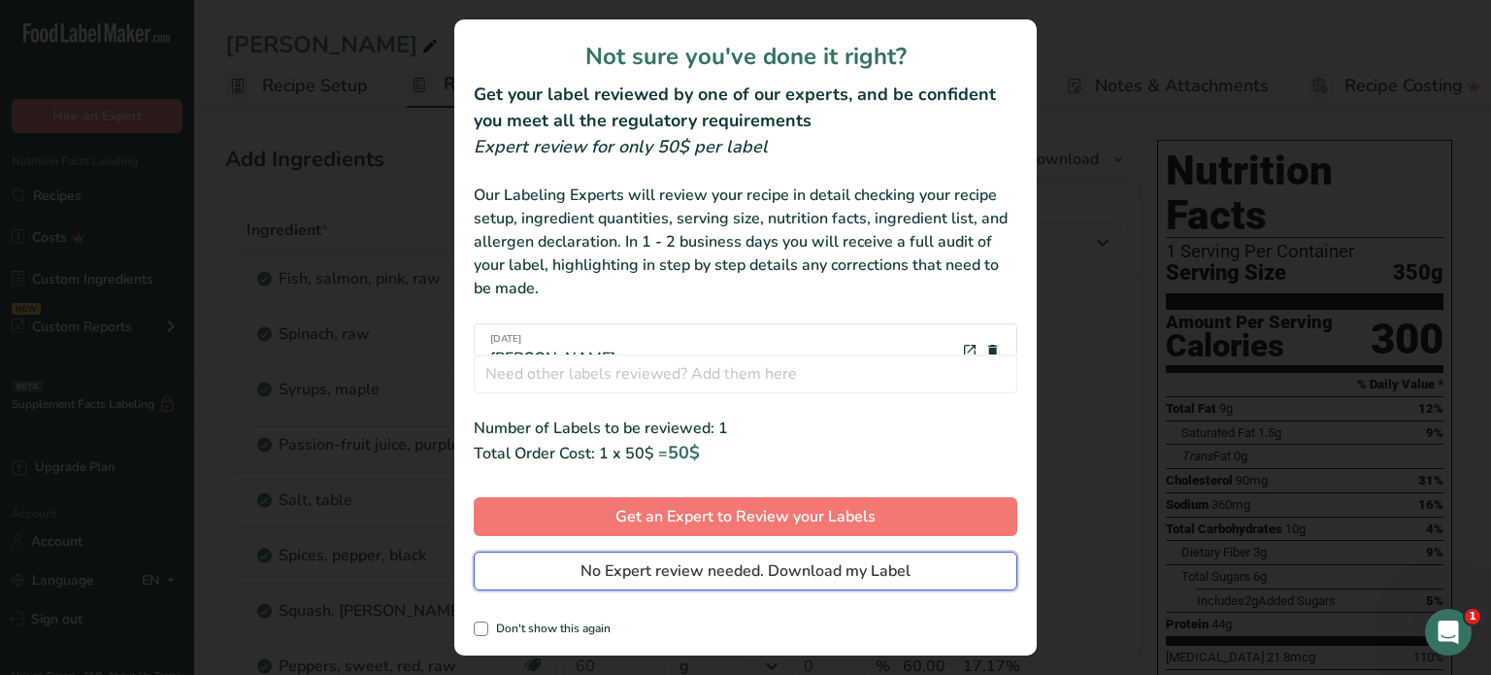
click at [811, 578] on span "No Expert review needed. Download my Label" at bounding box center [745, 570] width 330 height 23
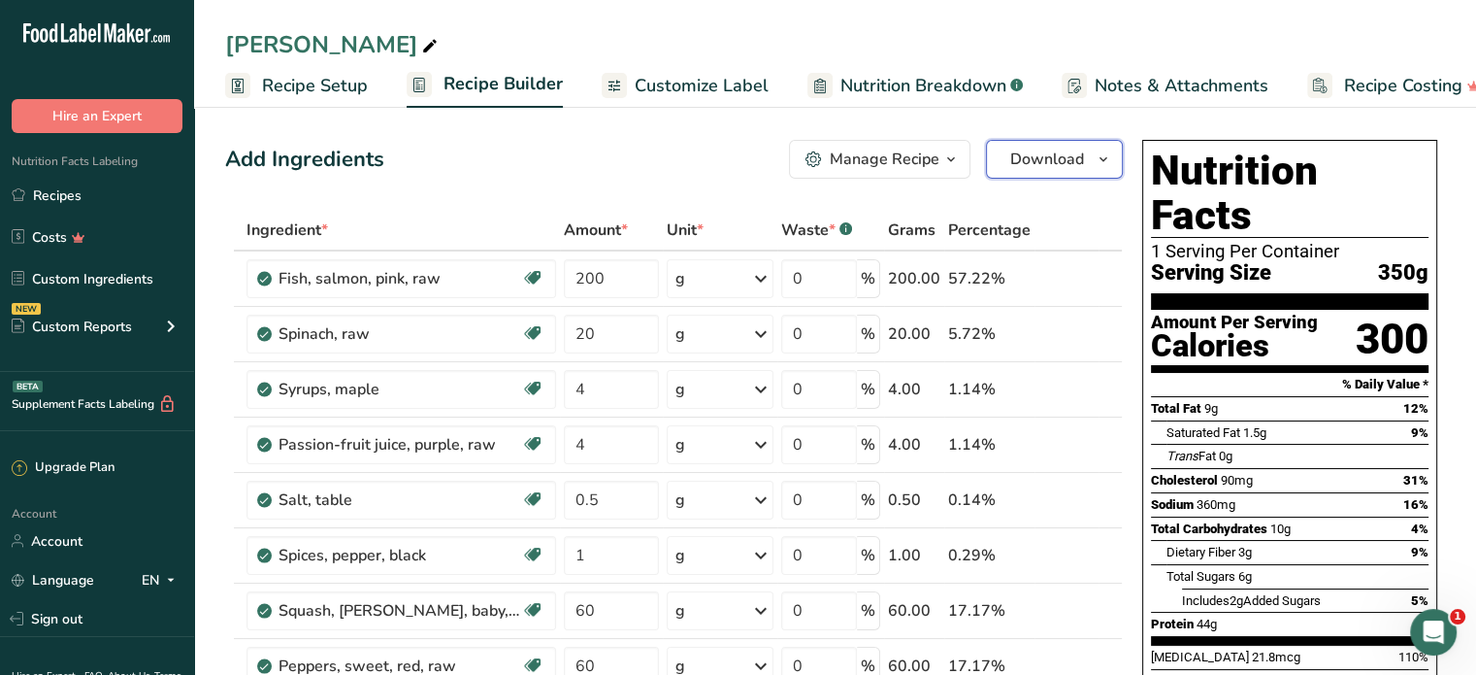
click at [1038, 164] on span "Download" at bounding box center [1047, 159] width 74 height 23
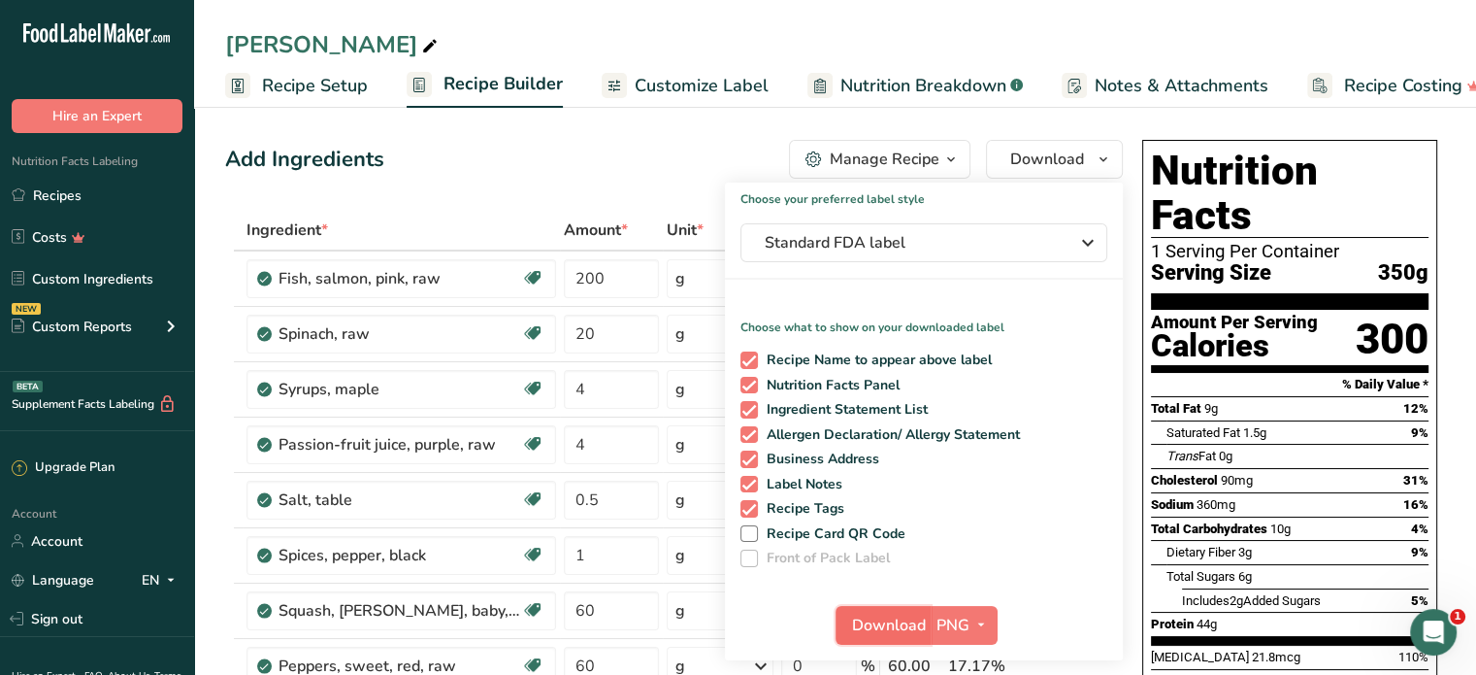
click at [900, 612] on button "Download" at bounding box center [883, 625] width 95 height 39
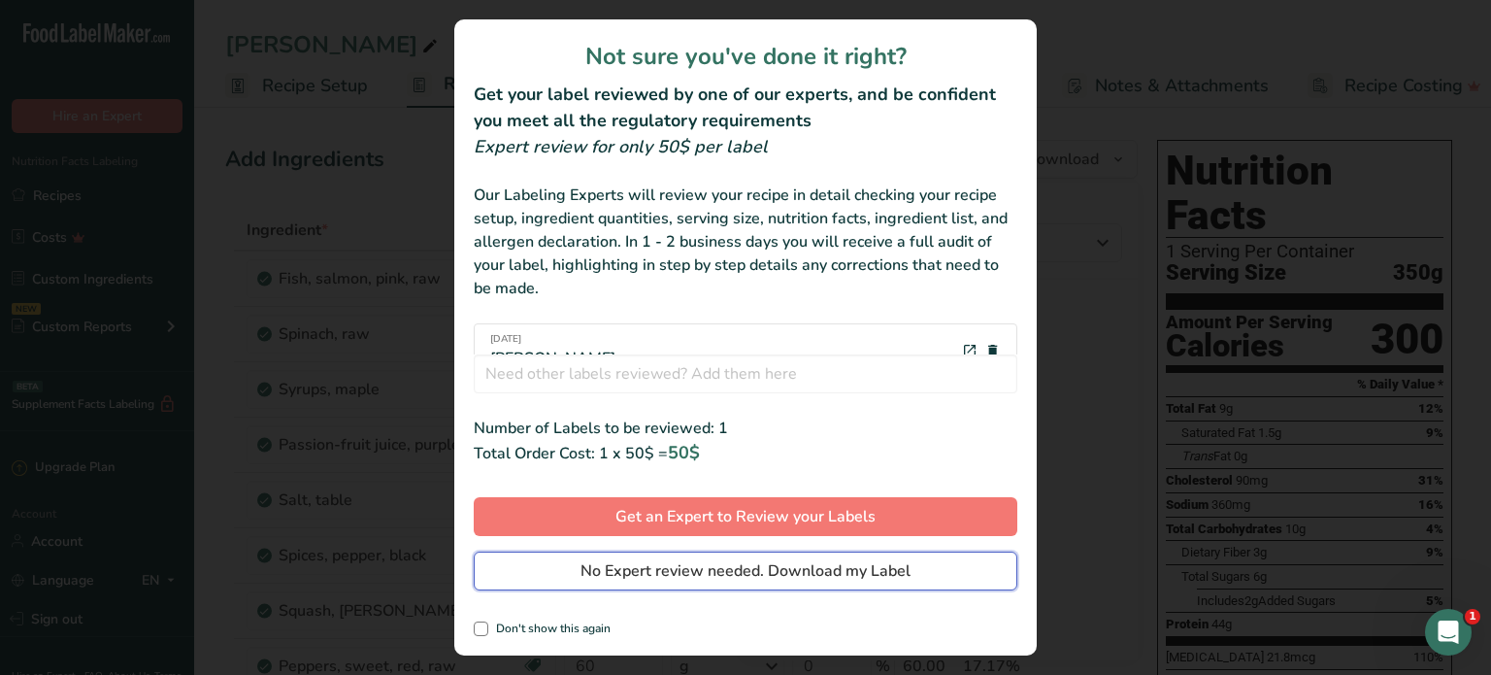
click at [873, 574] on span "No Expert review needed. Download my Label" at bounding box center [745, 570] width 330 height 23
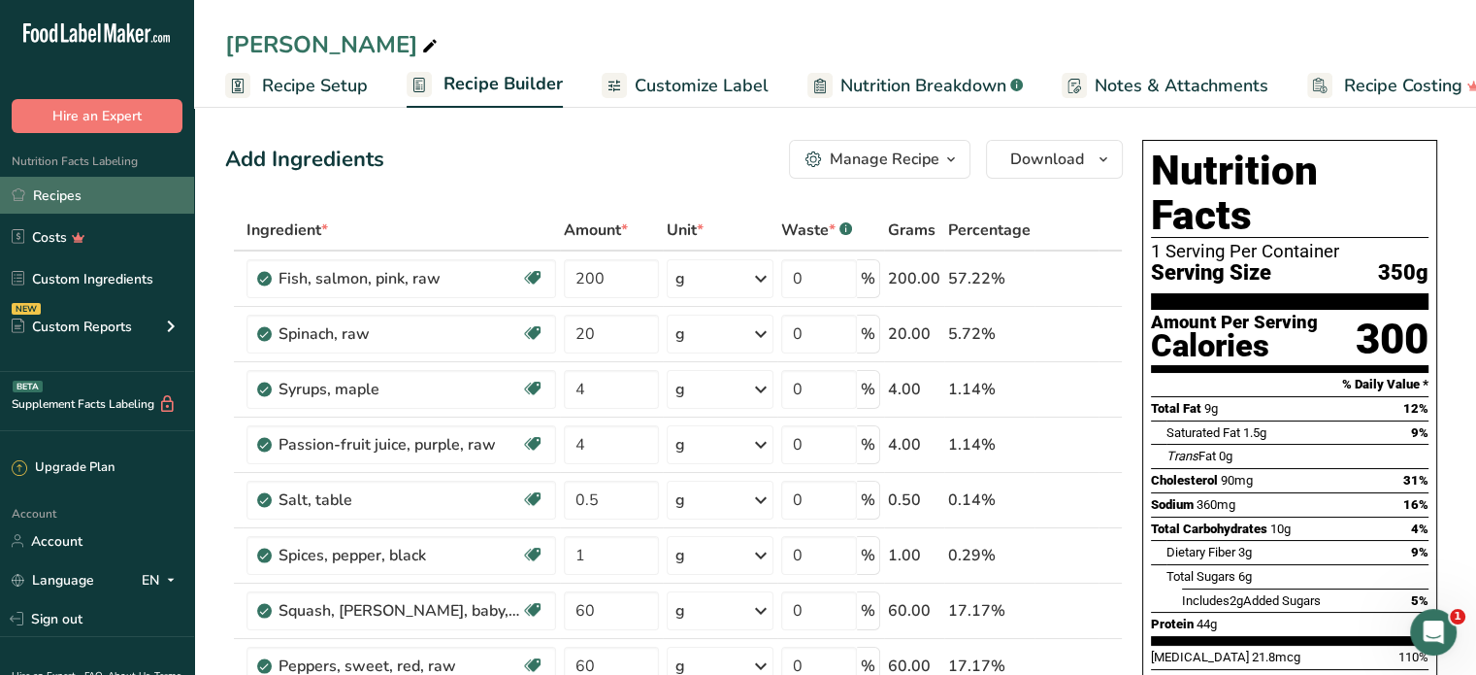
click at [99, 199] on link "Recipes" at bounding box center [97, 195] width 194 height 37
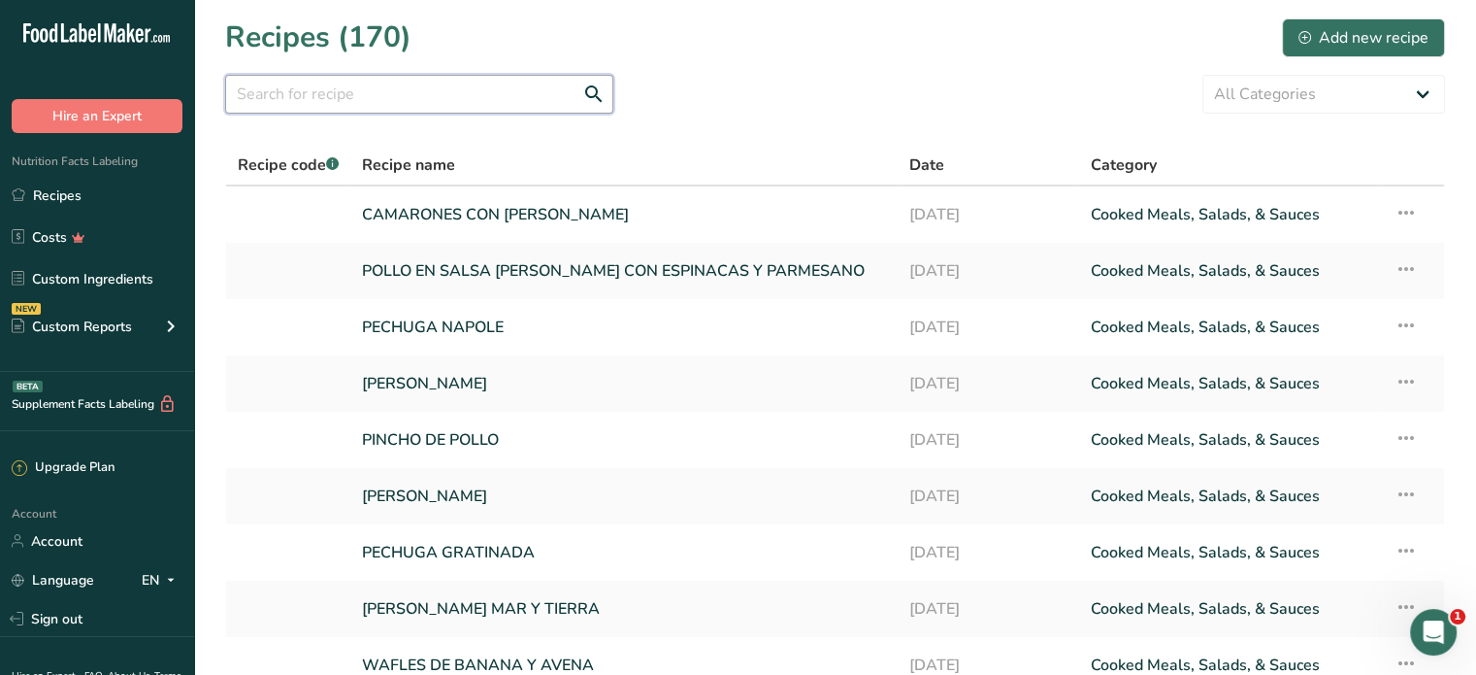
click at [496, 92] on input "text" at bounding box center [419, 94] width 388 height 39
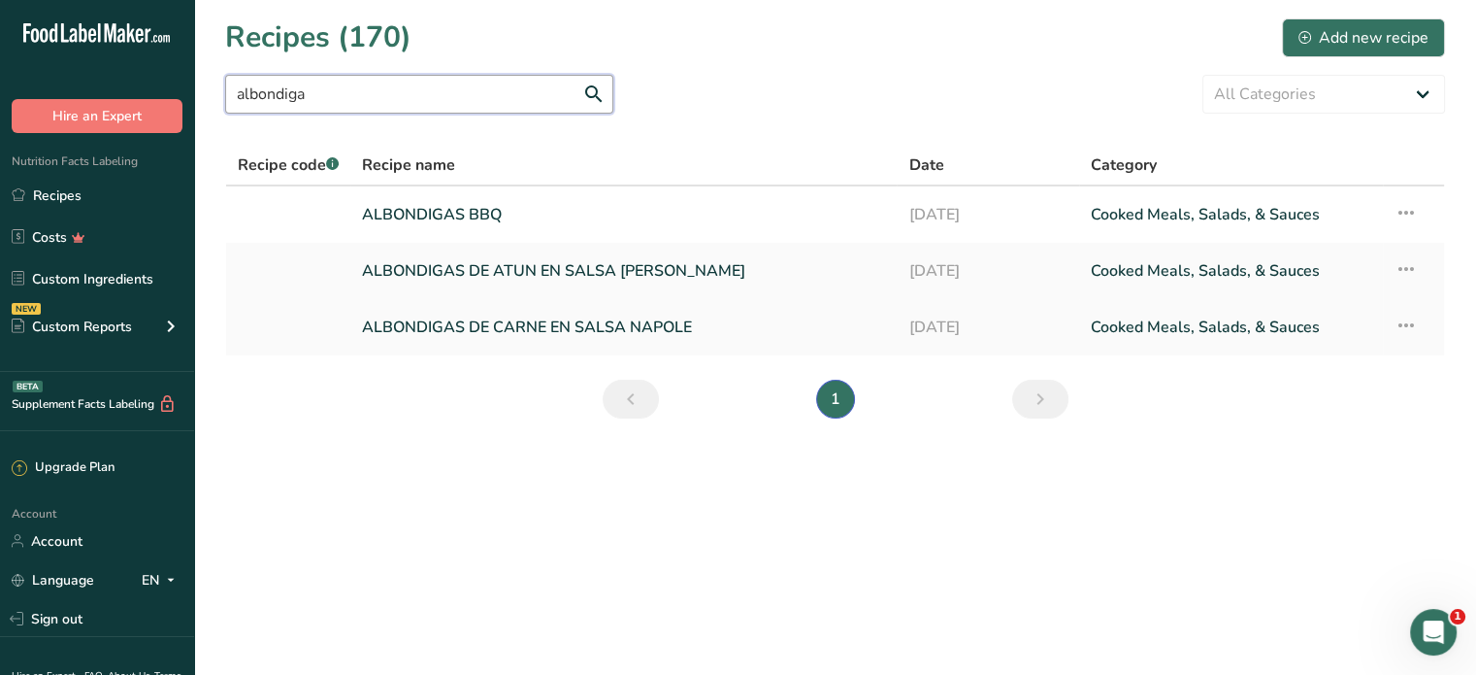
type input "albondiga"
click at [542, 320] on link "ALBONDIGAS DE CARNE EN SALSA NAPOLE" at bounding box center [623, 327] width 523 height 41
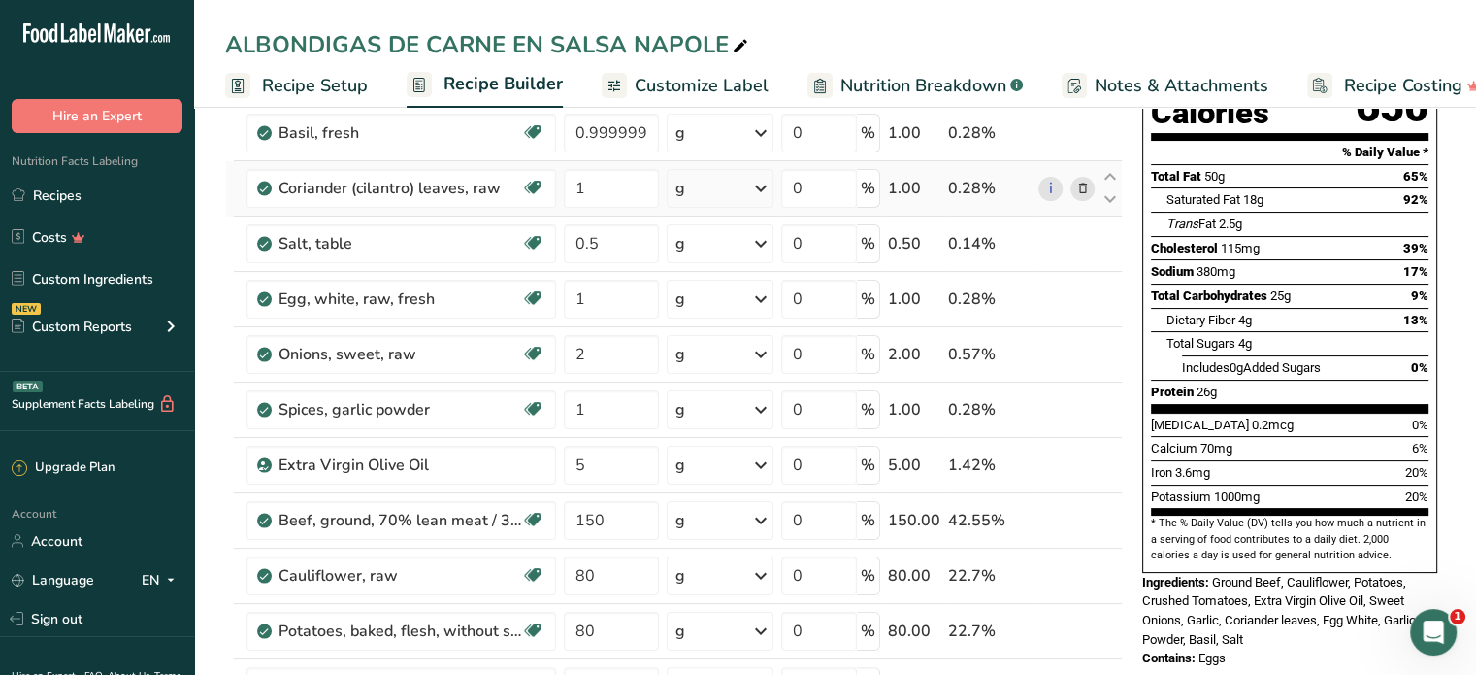
scroll to position [291, 0]
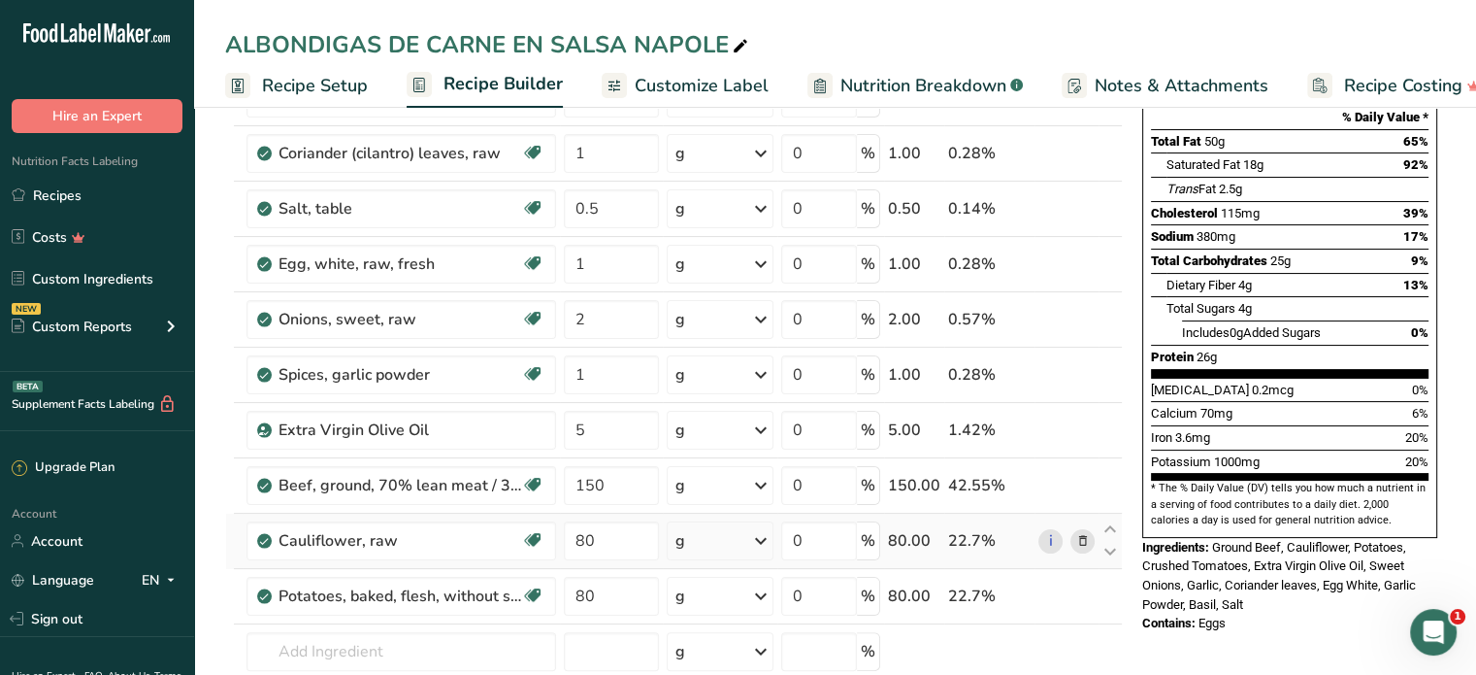
click at [1087, 541] on icon at bounding box center [1083, 541] width 14 height 20
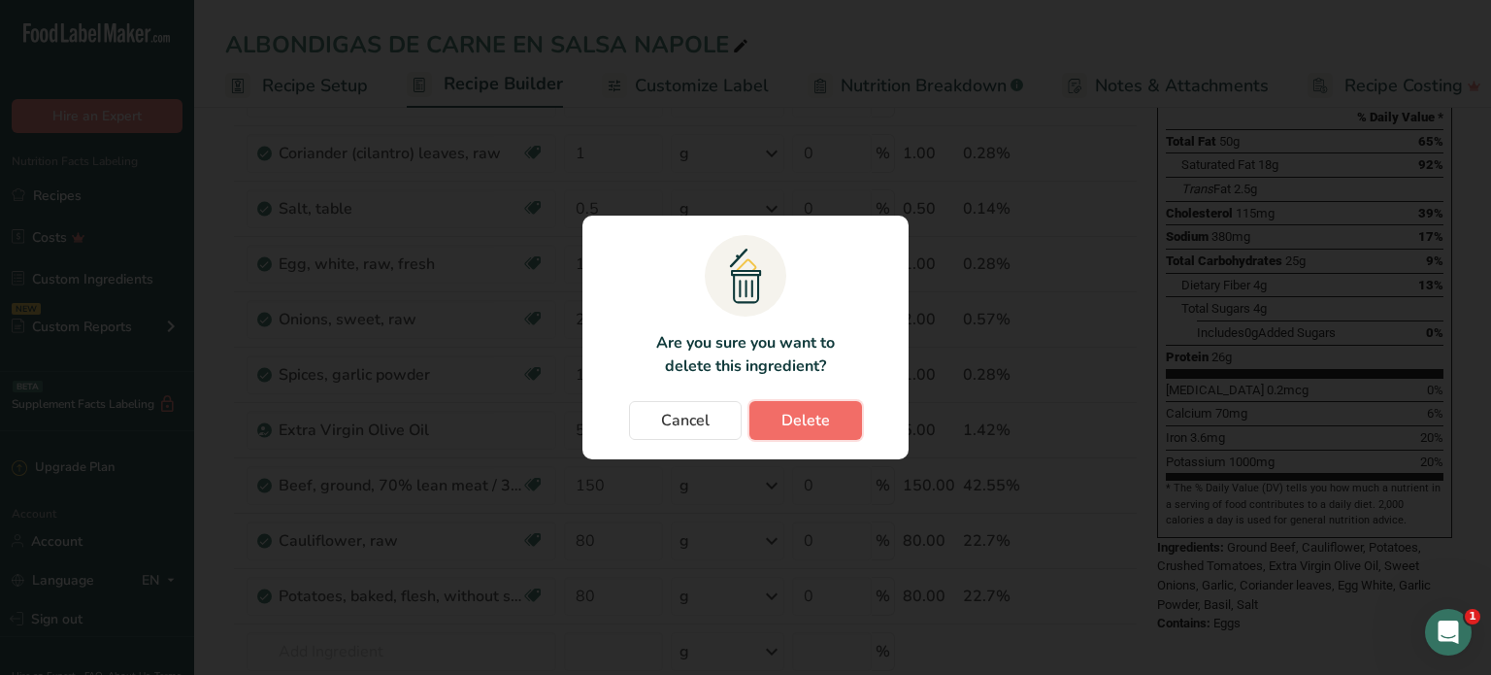
click at [833, 426] on button "Delete" at bounding box center [805, 420] width 113 height 39
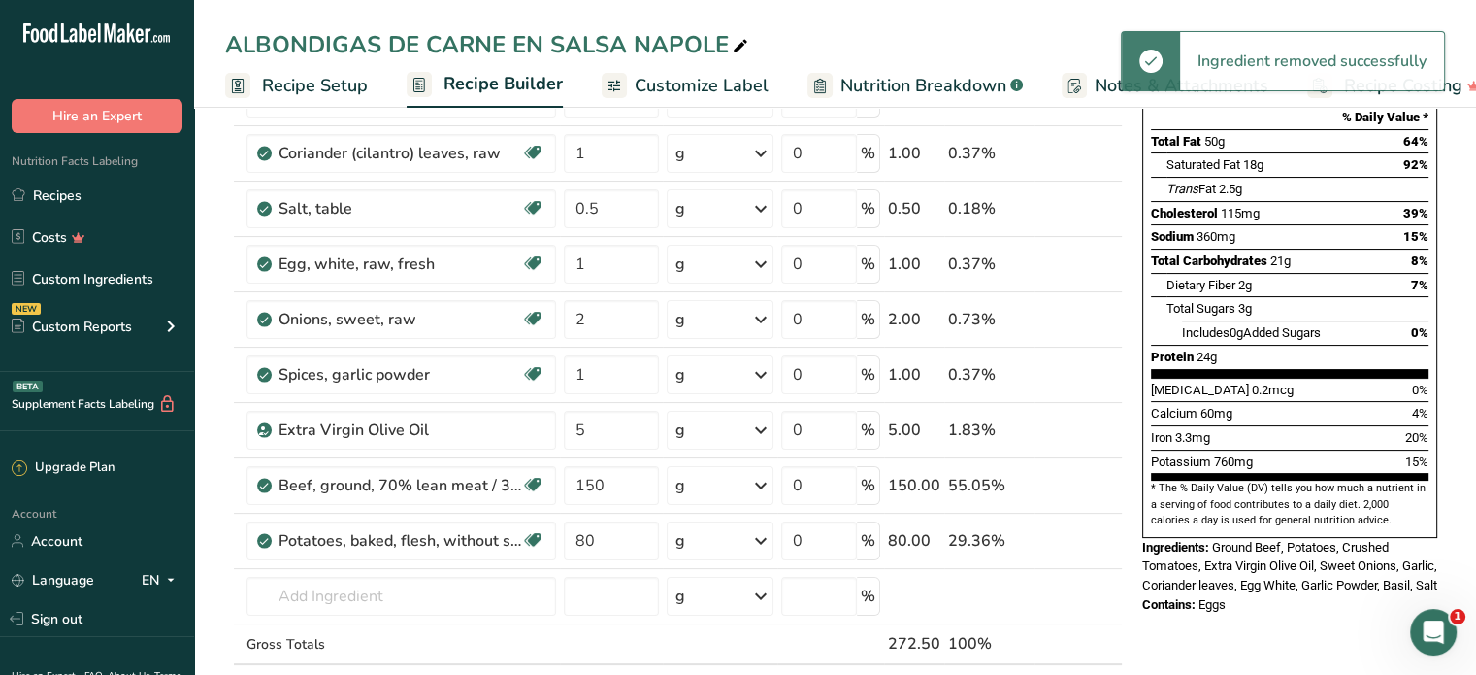
drag, startPoint x: 1093, startPoint y: 535, endPoint x: 1075, endPoint y: 536, distance: 18.5
click at [1092, 535] on span at bounding box center [1082, 540] width 23 height 23
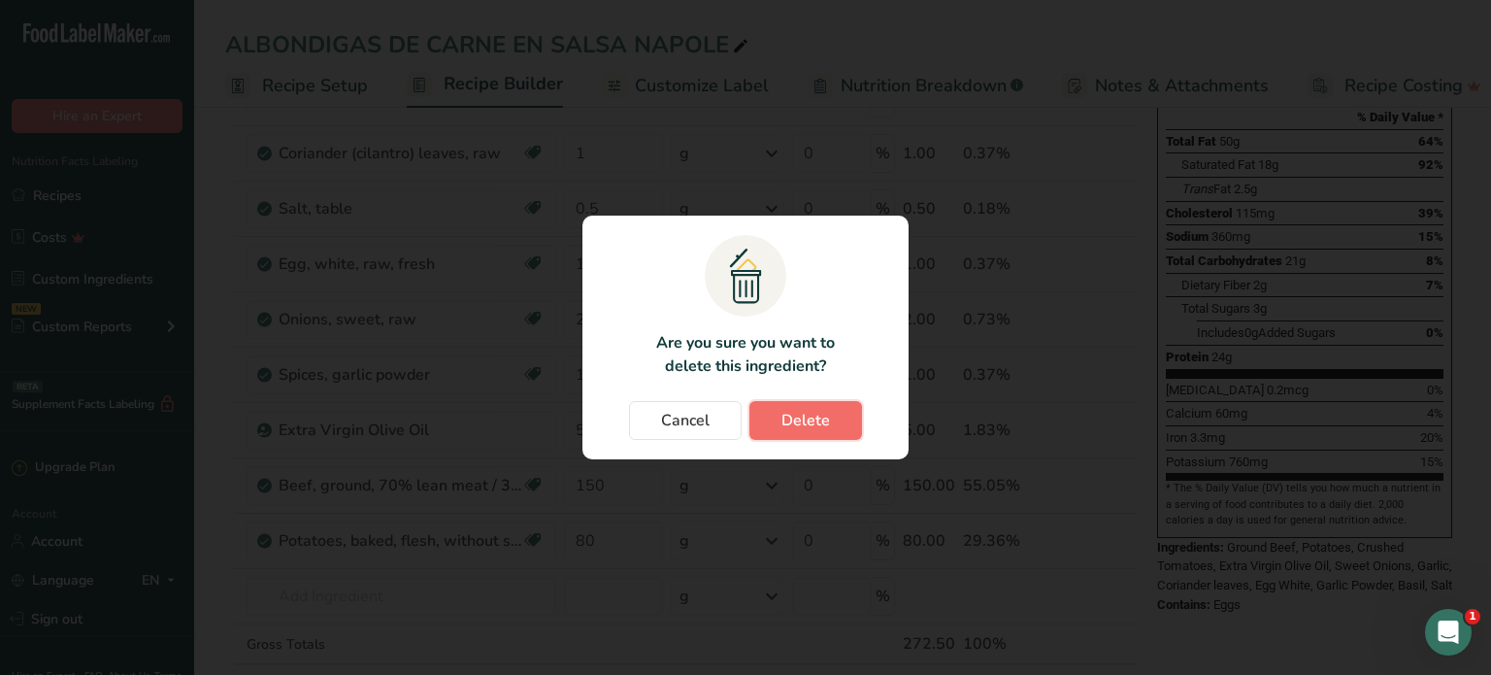
click at [821, 426] on span "Delete" at bounding box center [805, 420] width 49 height 23
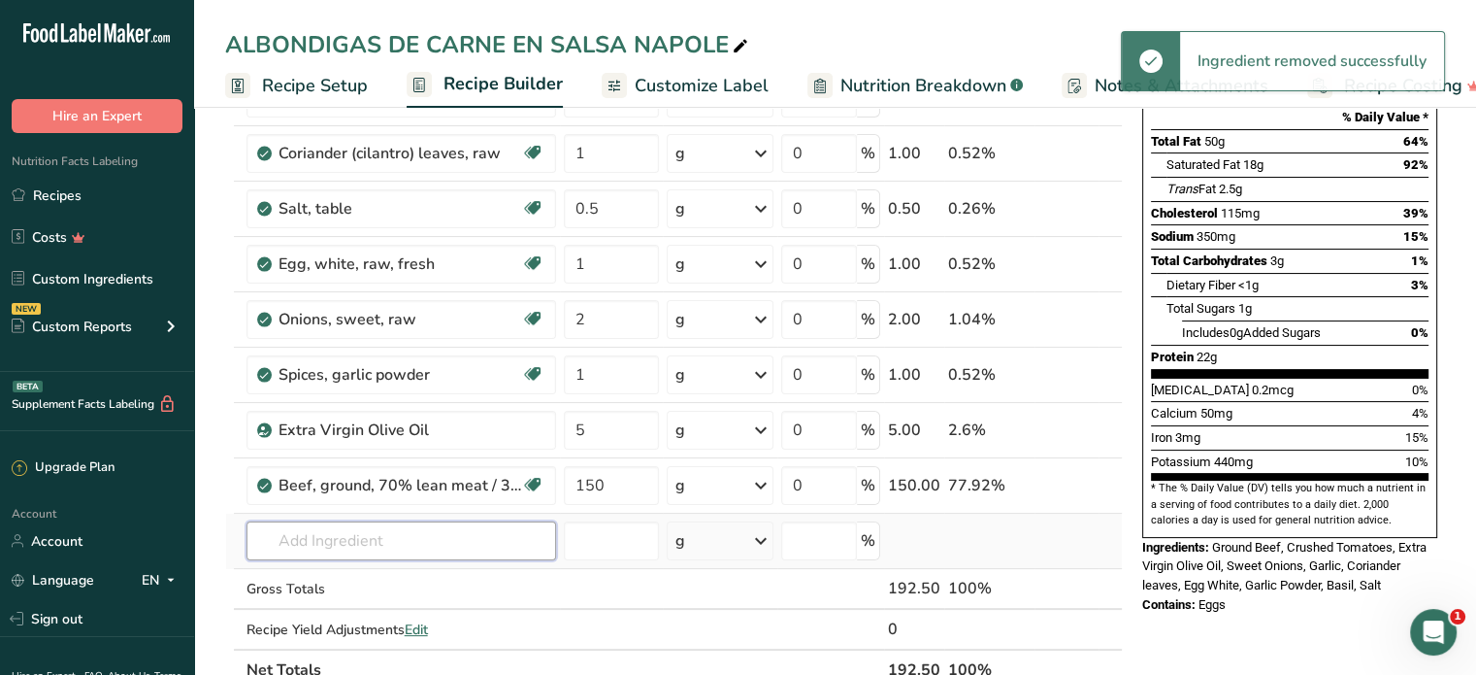
click at [428, 548] on input "text" at bounding box center [402, 540] width 310 height 39
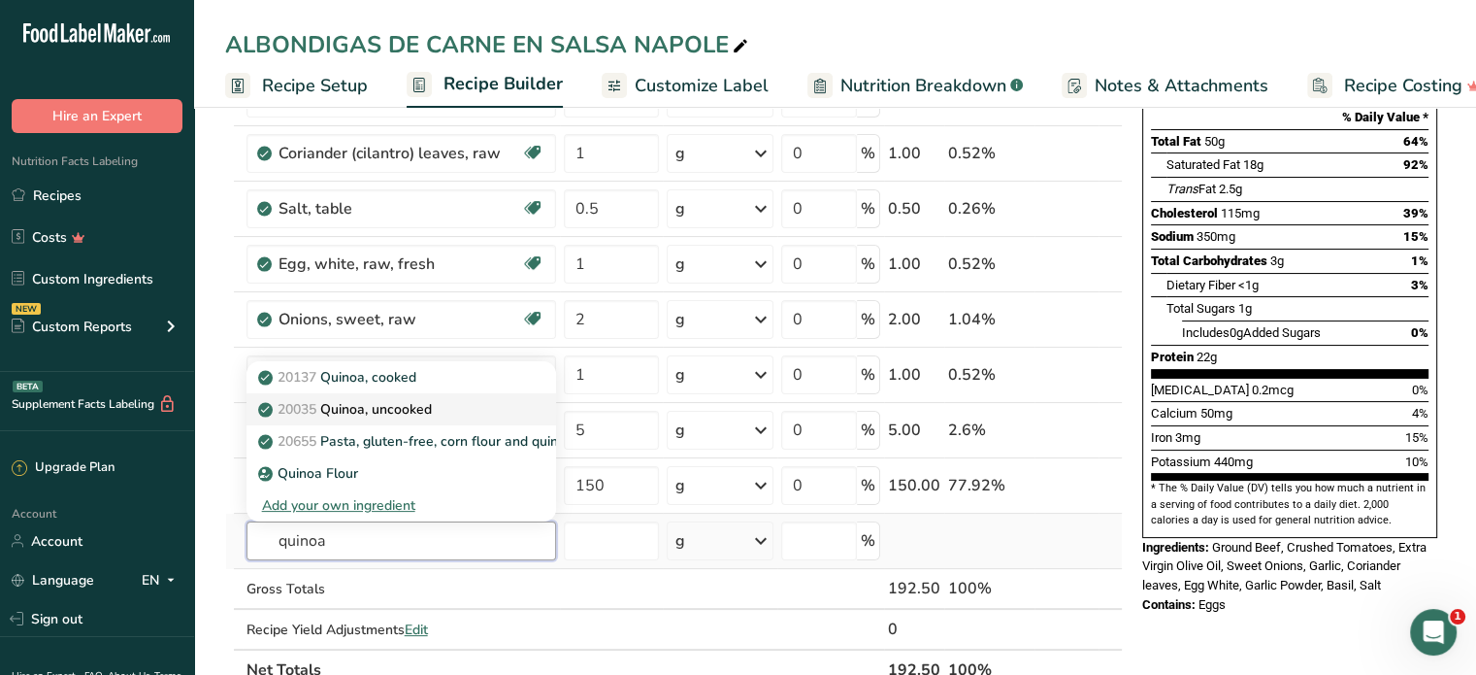
type input "quinoa"
click at [375, 403] on p "20035 Quinoa, uncooked" at bounding box center [347, 409] width 170 height 20
type input "Quinoa, uncooked"
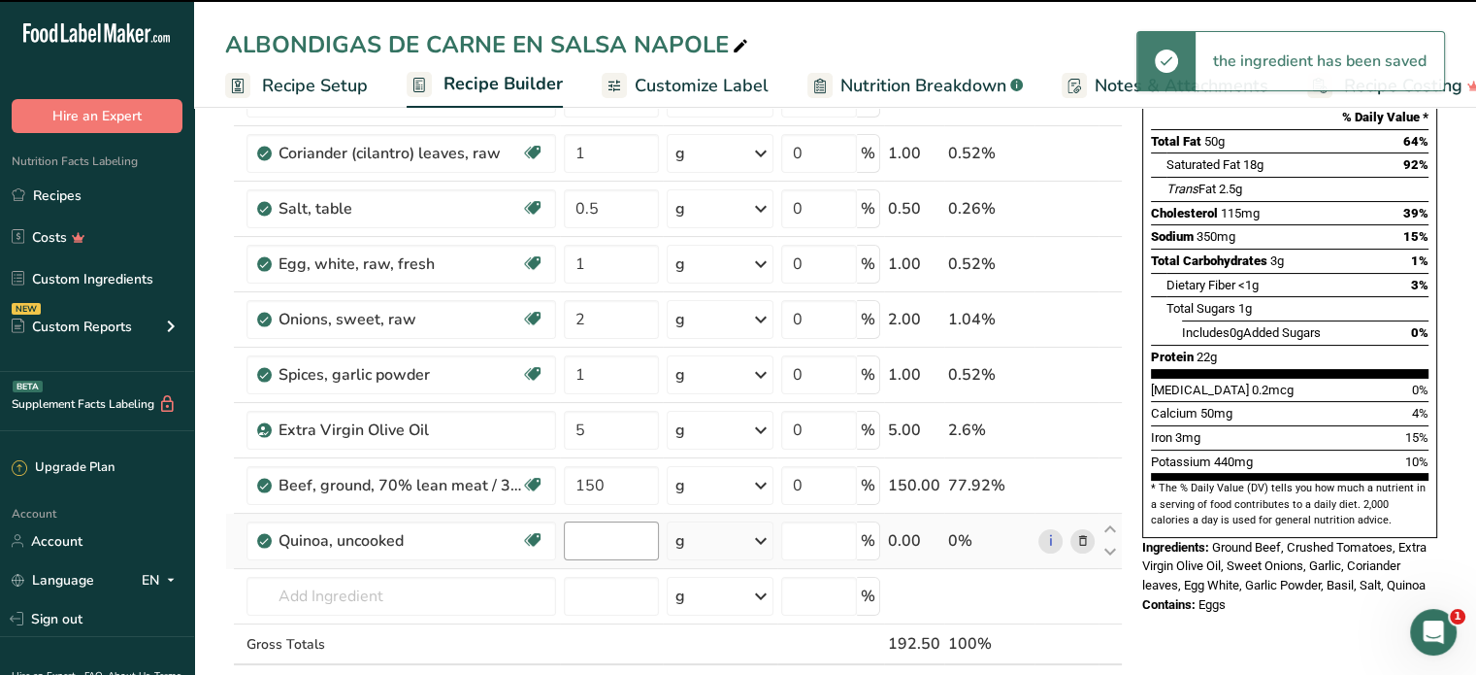
type input "0"
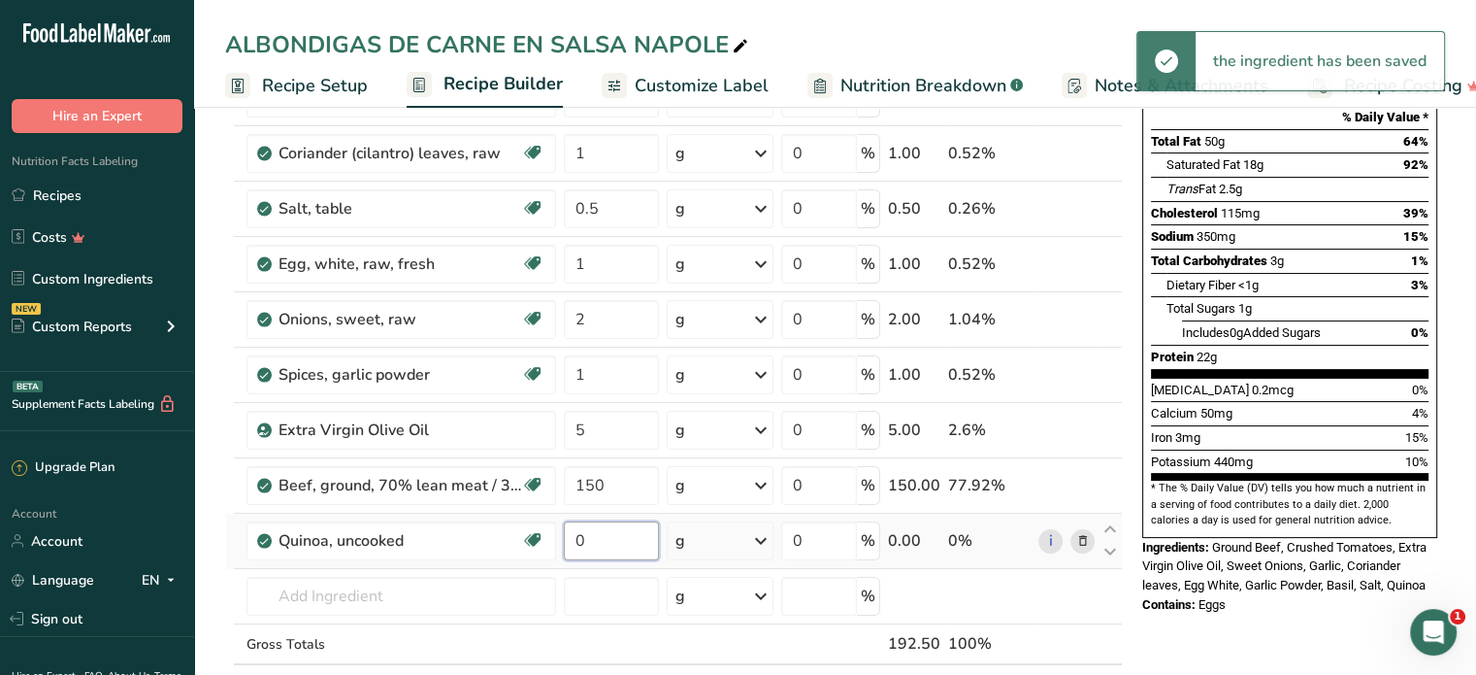
click at [606, 534] on input "0" at bounding box center [611, 540] width 95 height 39
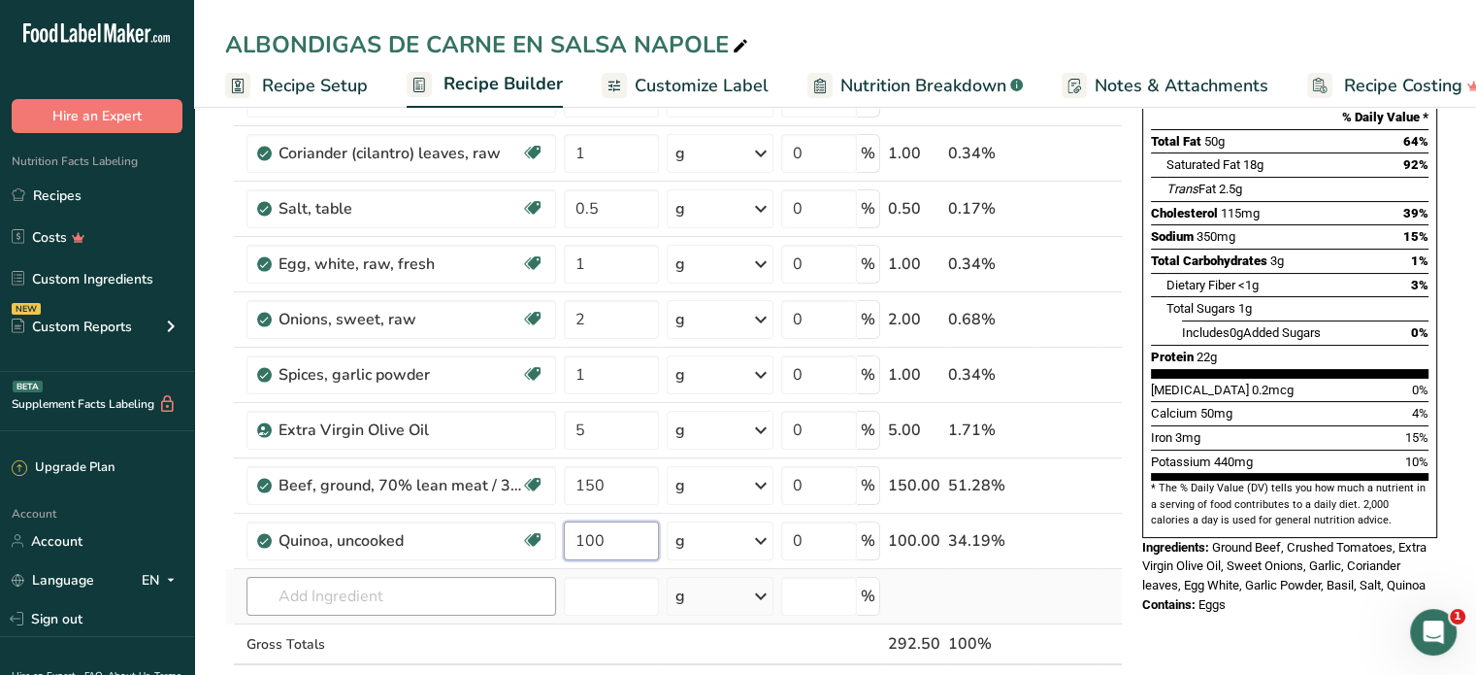
type input "100"
click at [431, 601] on div "Ingredient * Amount * Unit * Waste * .a-a{fill:#347362;}.b-a{fill:#fff;} Grams …" at bounding box center [674, 331] width 898 height 827
click at [629, 474] on input "150" at bounding box center [611, 485] width 95 height 39
type input "100"
click at [450, 599] on div "Ingredient * Amount * Unit * Waste * .a-a{fill:#347362;}.b-a{fill:#fff;} Grams …" at bounding box center [674, 331] width 898 height 827
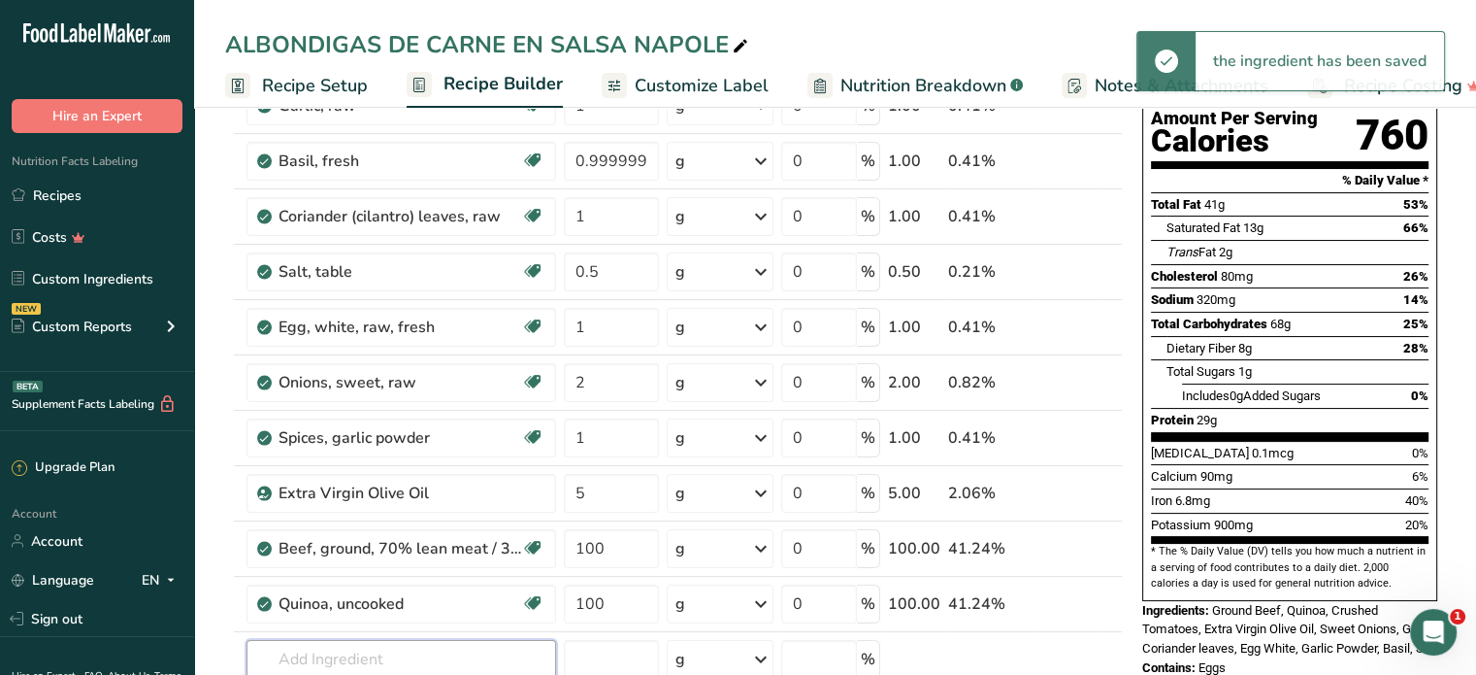
scroll to position [0, 0]
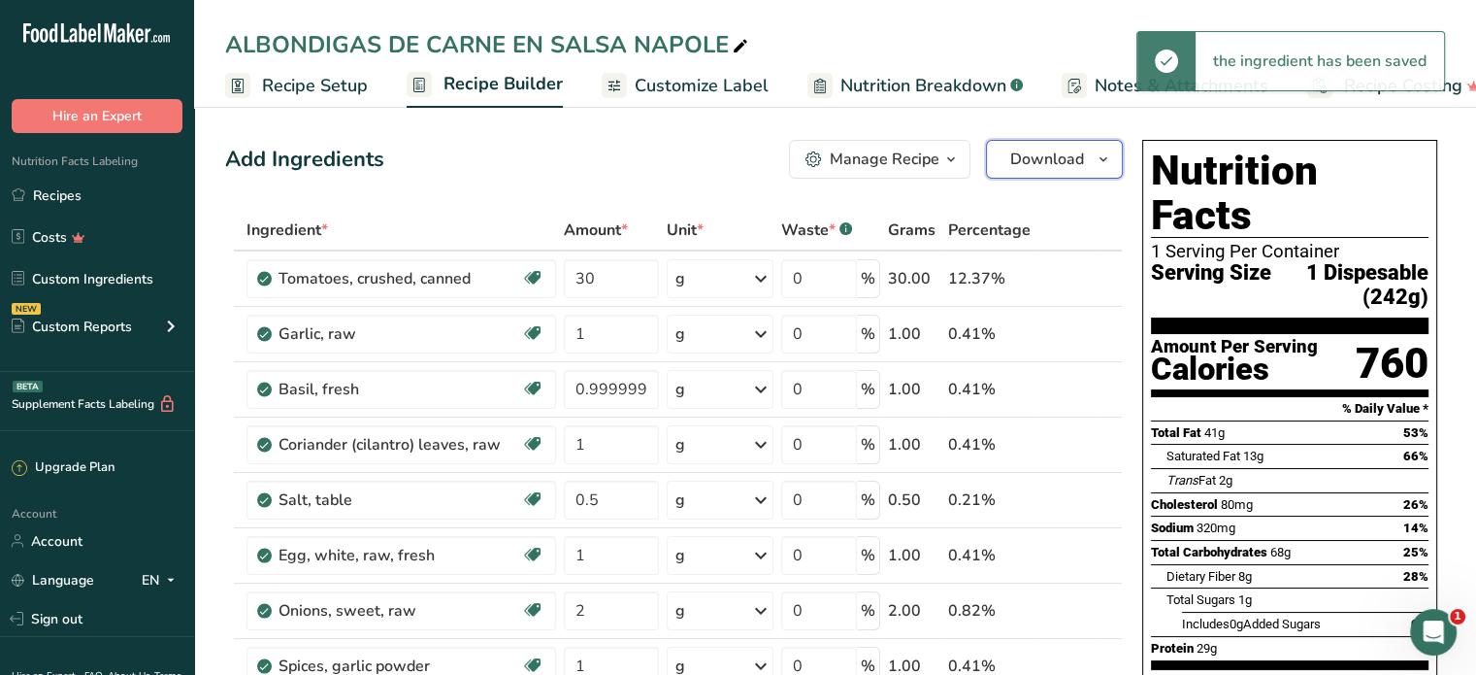
click at [1033, 162] on span "Download" at bounding box center [1047, 159] width 74 height 23
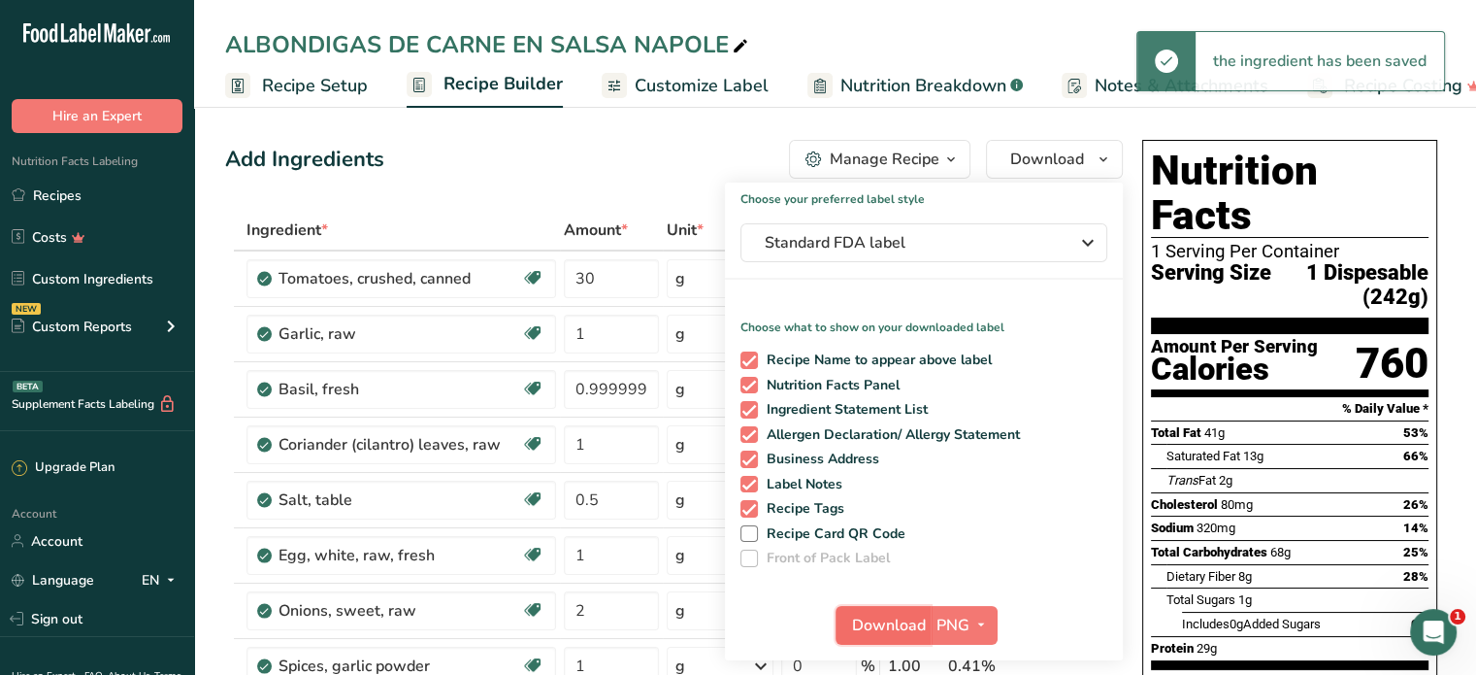
click at [901, 628] on span "Download" at bounding box center [889, 624] width 74 height 23
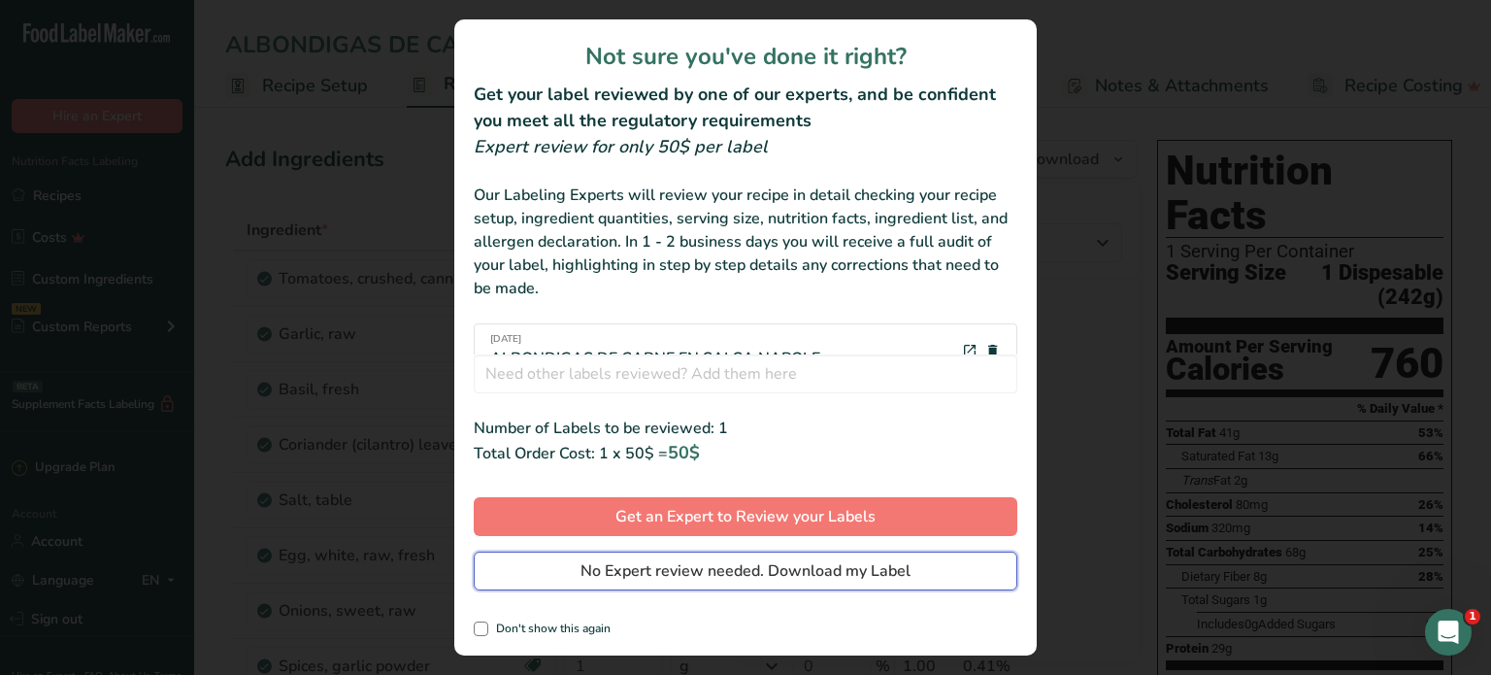
click at [852, 570] on span "No Expert review needed. Download my Label" at bounding box center [745, 570] width 330 height 23
